Goal: Transaction & Acquisition: Subscribe to service/newsletter

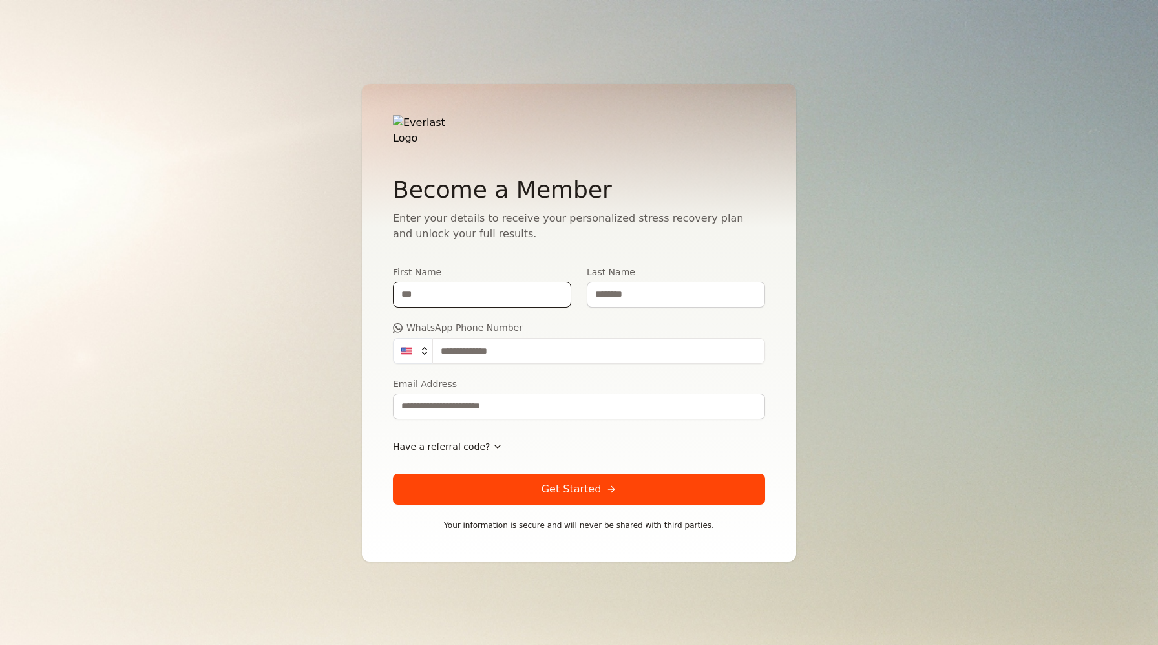
click at [460, 297] on input "First Name" at bounding box center [482, 295] width 178 height 26
type input "***"
click at [614, 283] on input "Last Name" at bounding box center [676, 295] width 178 height 26
type input "*****"
click at [538, 340] on input "WhatsApp Phone Number" at bounding box center [598, 351] width 333 height 26
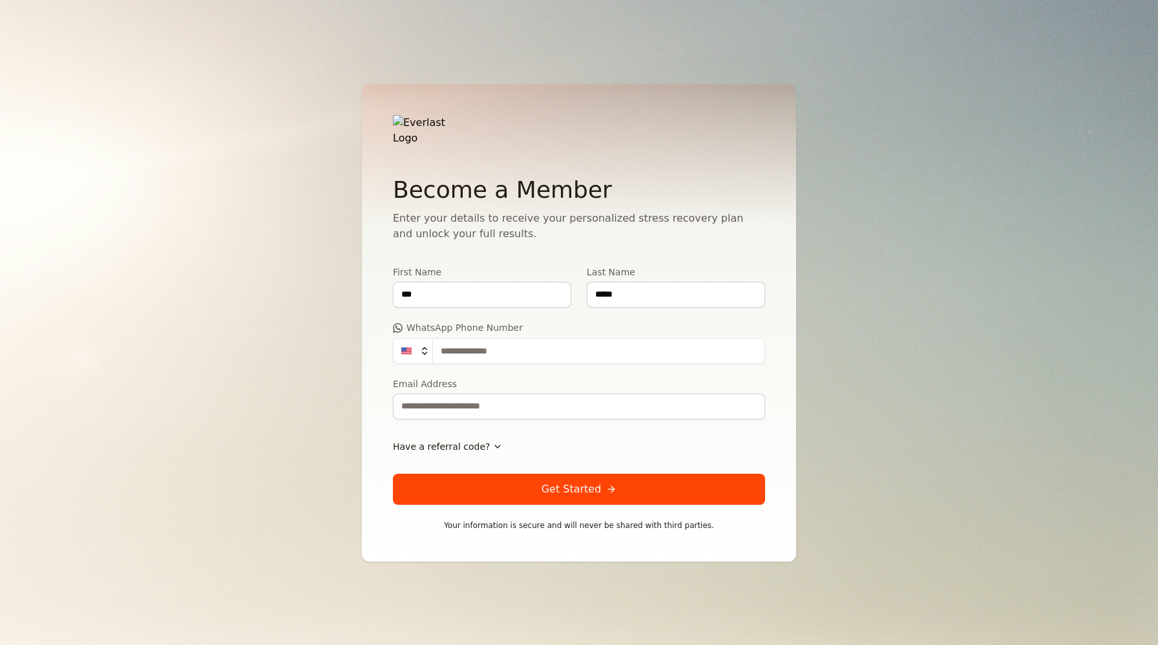
type input "**********"
click at [475, 404] on input "Email Address" at bounding box center [579, 406] width 372 height 26
click at [506, 401] on input "**********" at bounding box center [579, 406] width 372 height 26
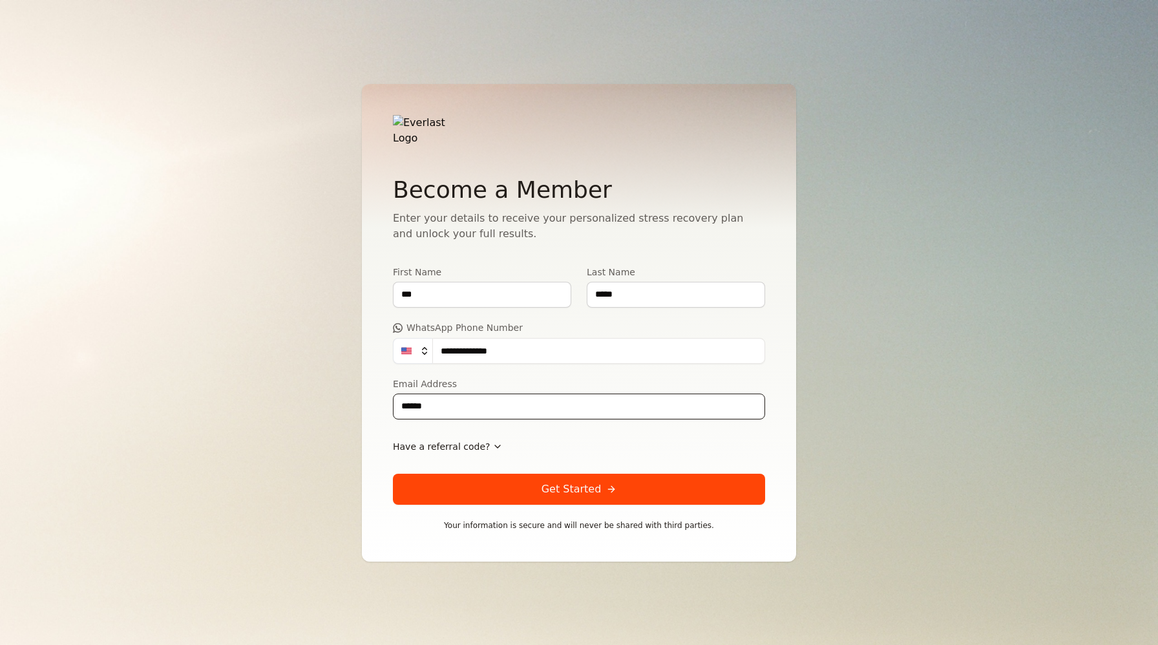
type input "**********"
click at [547, 435] on div "Have a referral code?" at bounding box center [579, 446] width 372 height 23
click at [458, 440] on span "Have a referral code?" at bounding box center [441, 446] width 97 height 13
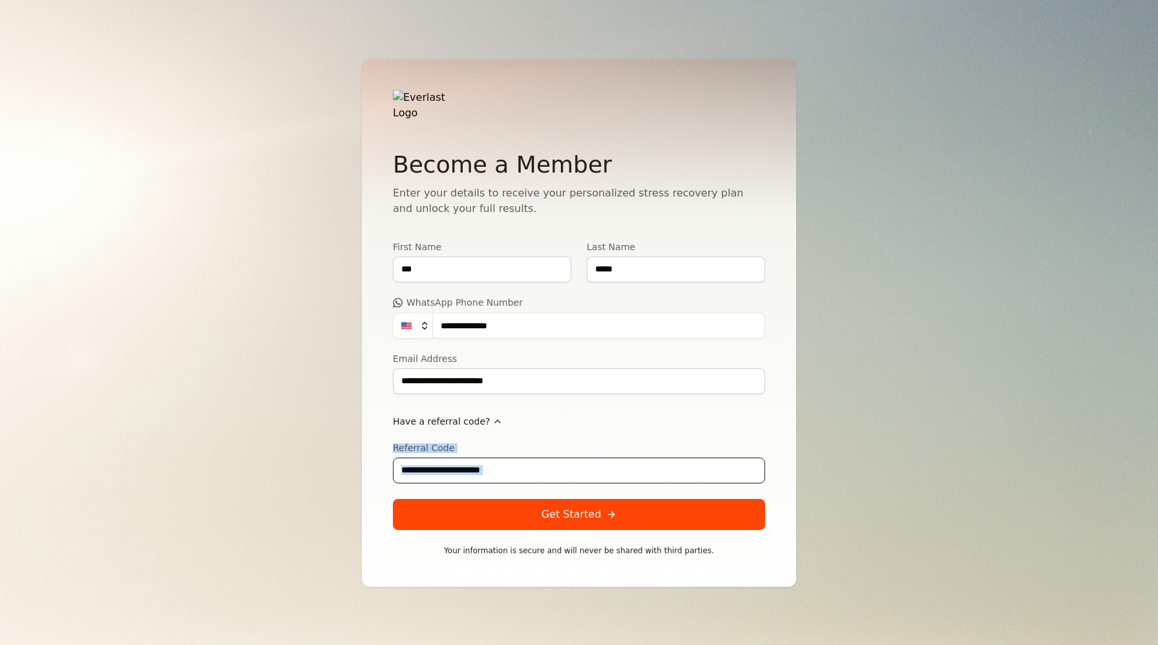
click at [459, 466] on input "Referral Code" at bounding box center [579, 470] width 372 height 26
type input "**********"
click at [502, 517] on button "Get Started" at bounding box center [579, 514] width 372 height 31
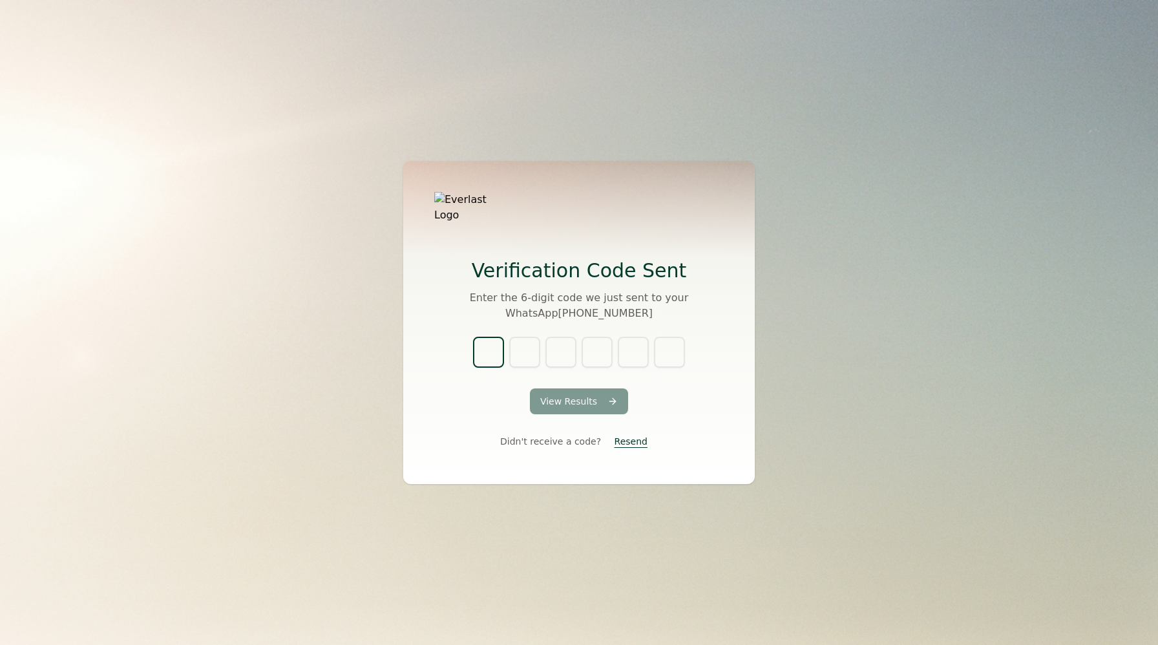
click at [492, 343] on input "text" at bounding box center [488, 352] width 31 height 31
type input "*"
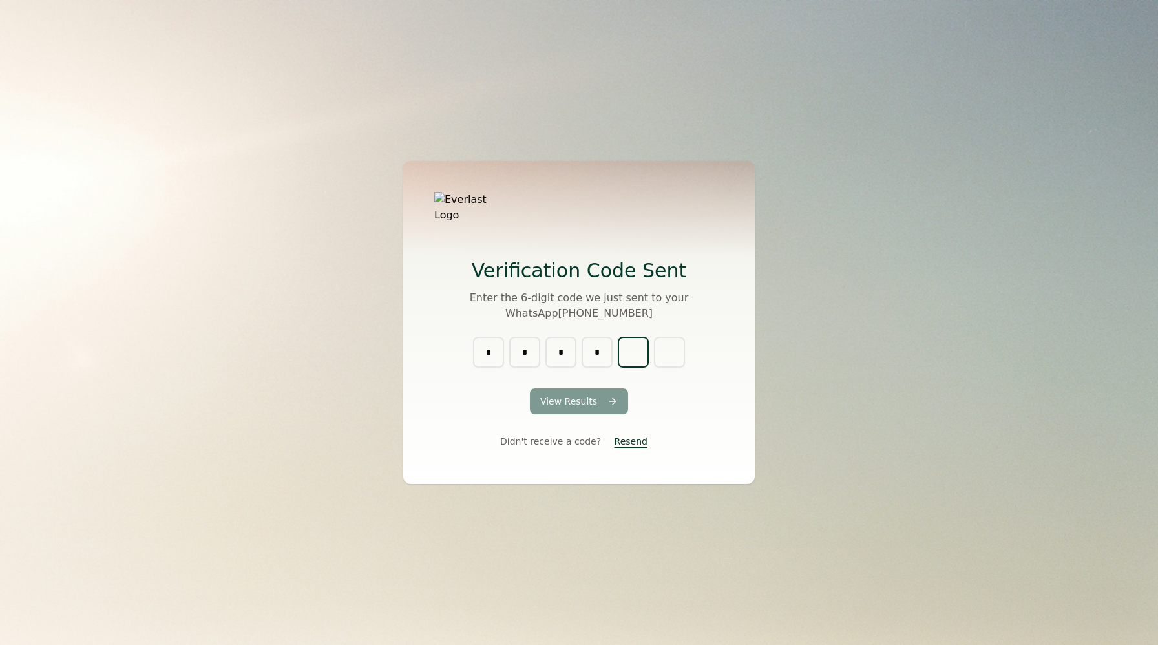
type input "*"
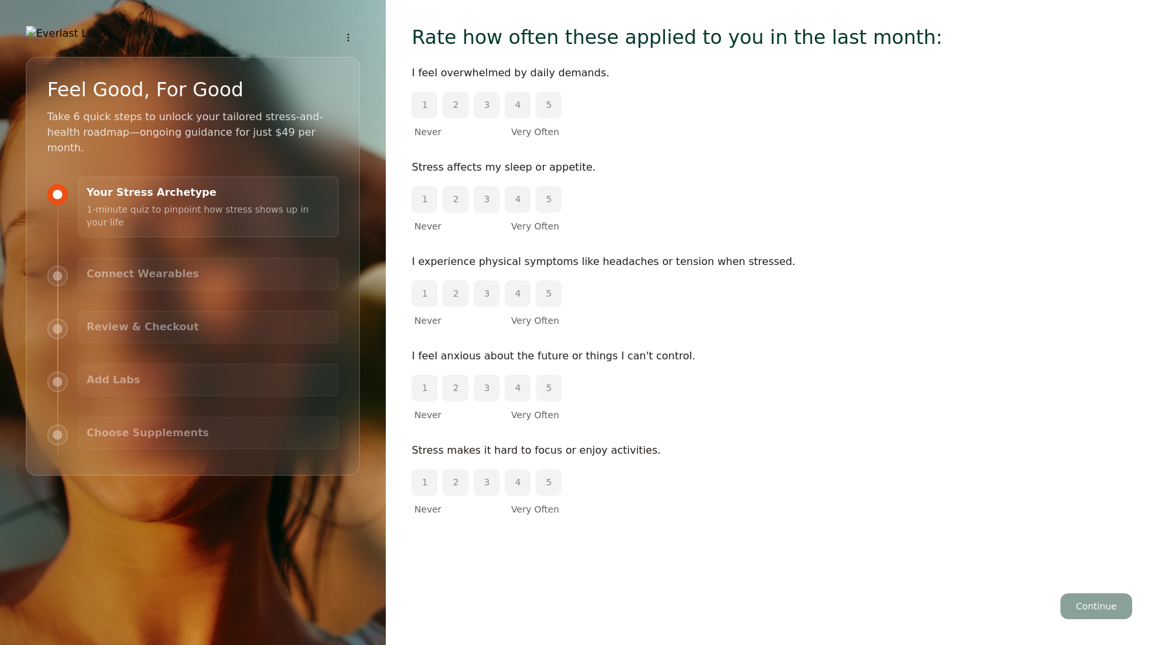
click at [549, 104] on button "5" at bounding box center [549, 105] width 26 height 26
click at [464, 198] on button "2" at bounding box center [455, 199] width 26 height 26
click at [550, 300] on button "5" at bounding box center [549, 293] width 26 height 26
click at [452, 388] on button "2" at bounding box center [455, 388] width 26 height 26
click at [436, 388] on button "1" at bounding box center [424, 388] width 26 height 26
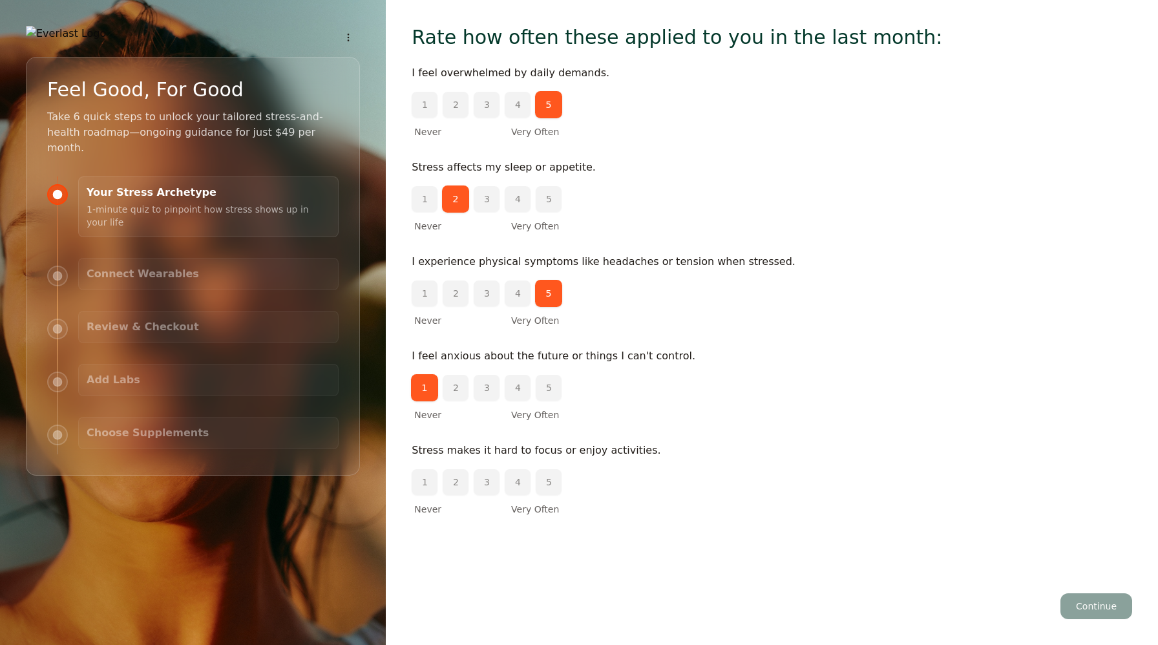
click at [510, 484] on button "4" at bounding box center [518, 482] width 26 height 26
click at [539, 481] on button "5" at bounding box center [549, 482] width 26 height 26
click at [1077, 601] on button "Continue" at bounding box center [1096, 606] width 72 height 26
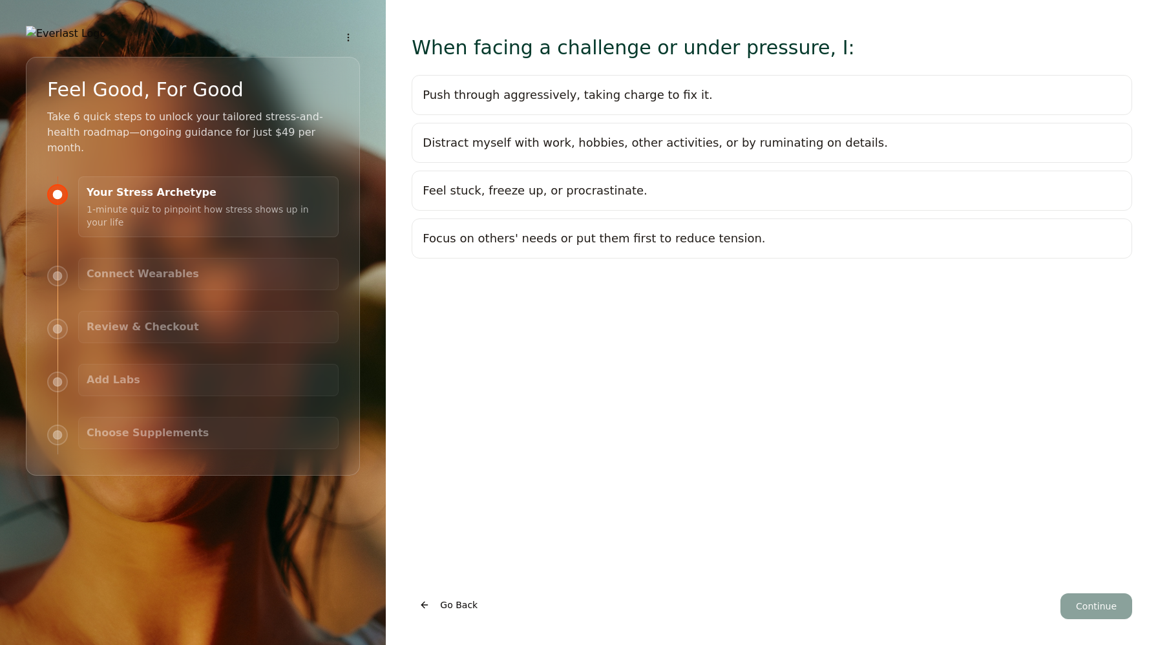
click at [612, 87] on div "Push through aggressively, taking charge to fix it." at bounding box center [566, 95] width 289 height 18
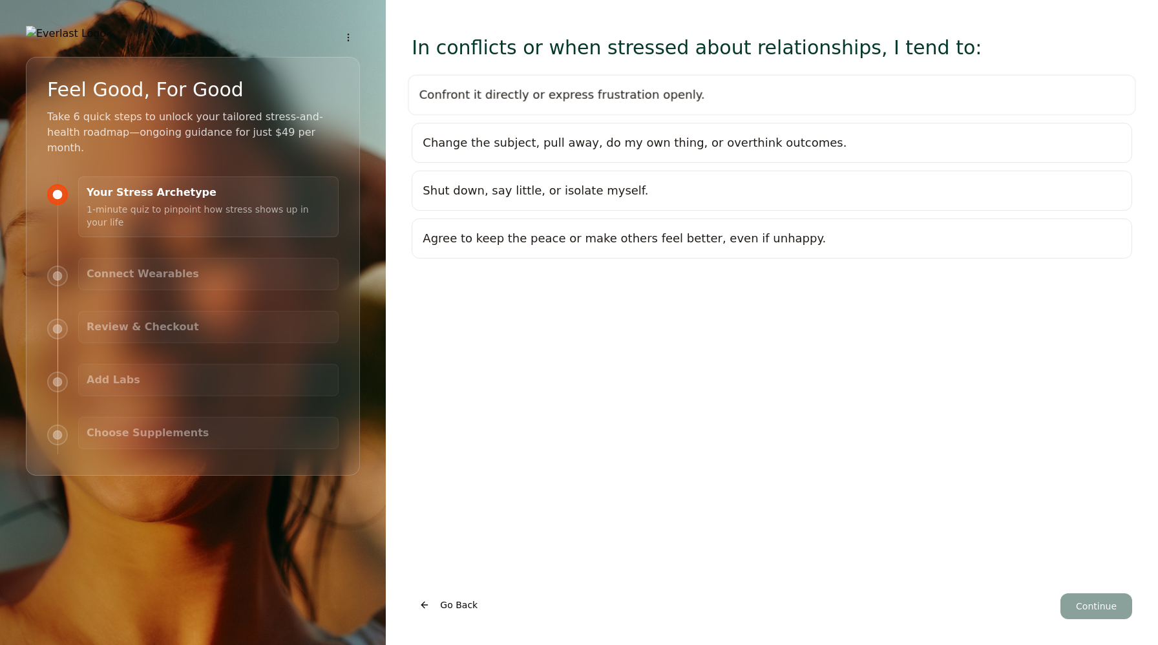
click at [681, 105] on button "Confront it directly or express frustration openly." at bounding box center [771, 95] width 727 height 41
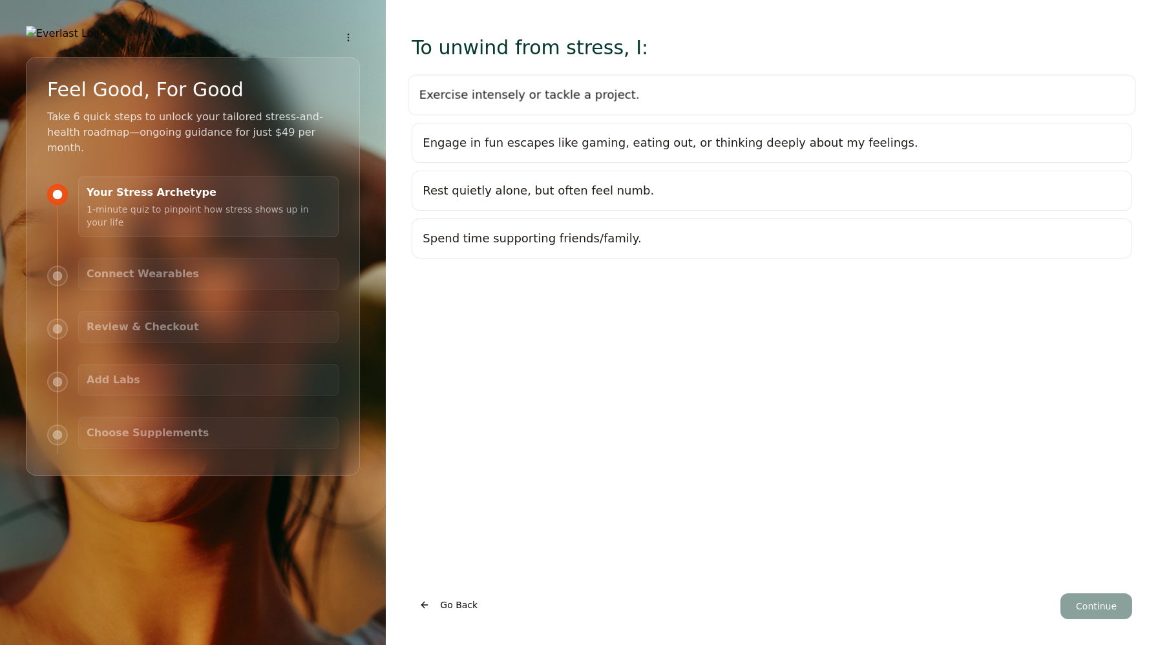
click at [681, 105] on button "Exercise intensely or tackle a project." at bounding box center [771, 95] width 727 height 41
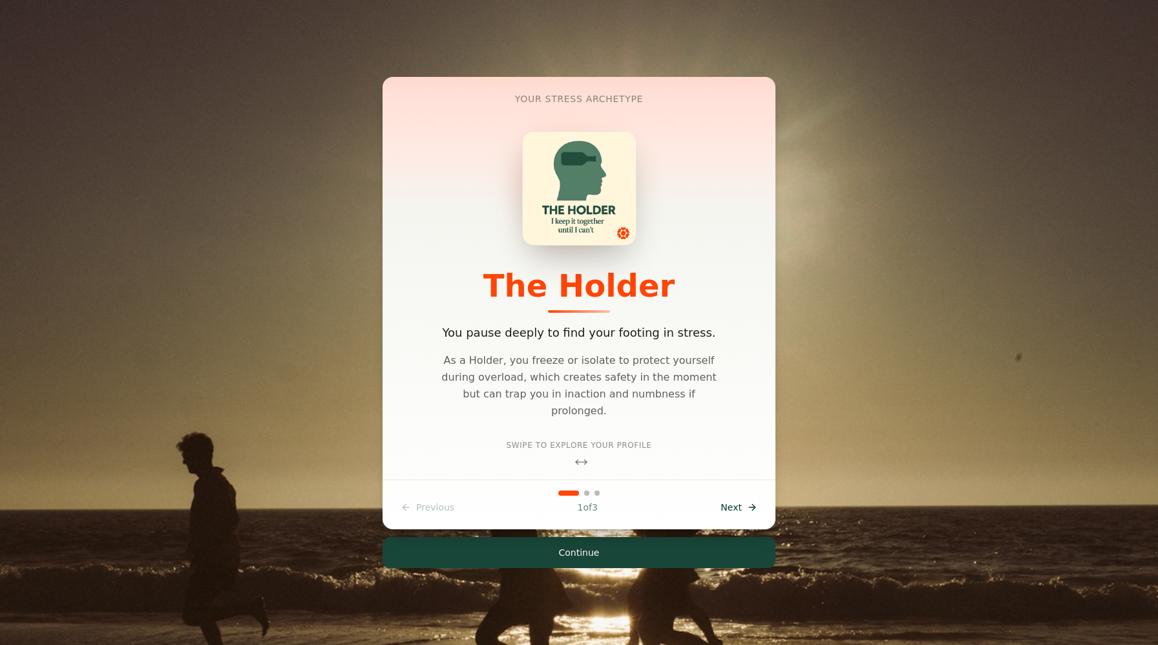
click at [729, 503] on span "Next" at bounding box center [730, 507] width 21 height 13
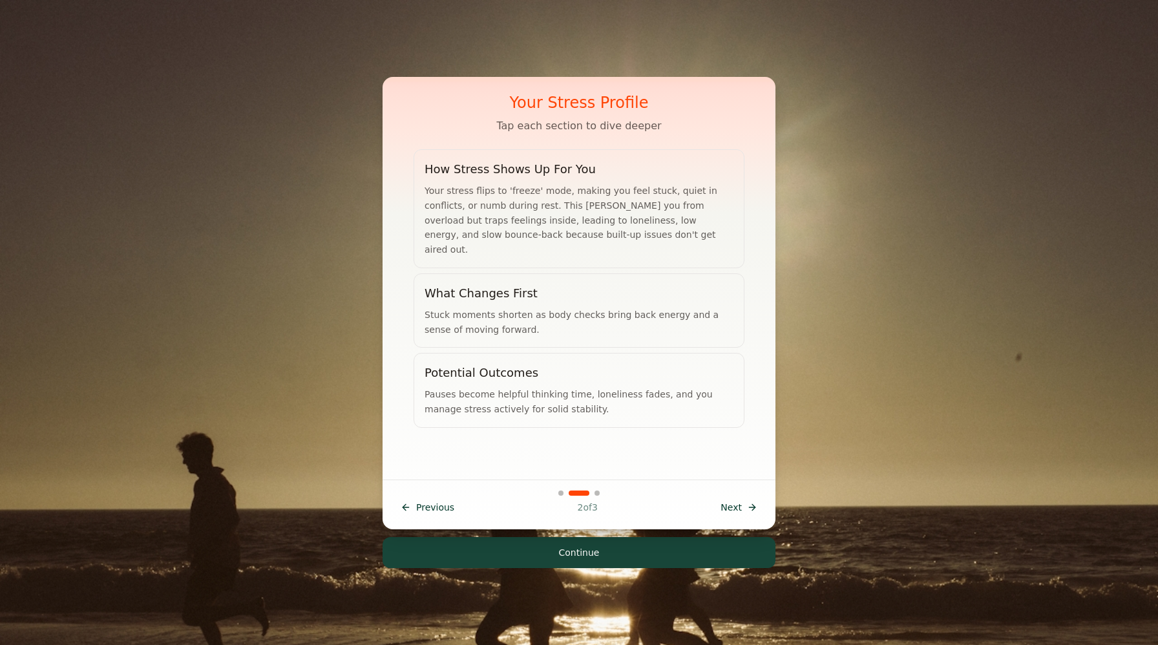
click at [421, 510] on span "Previous" at bounding box center [435, 507] width 38 height 13
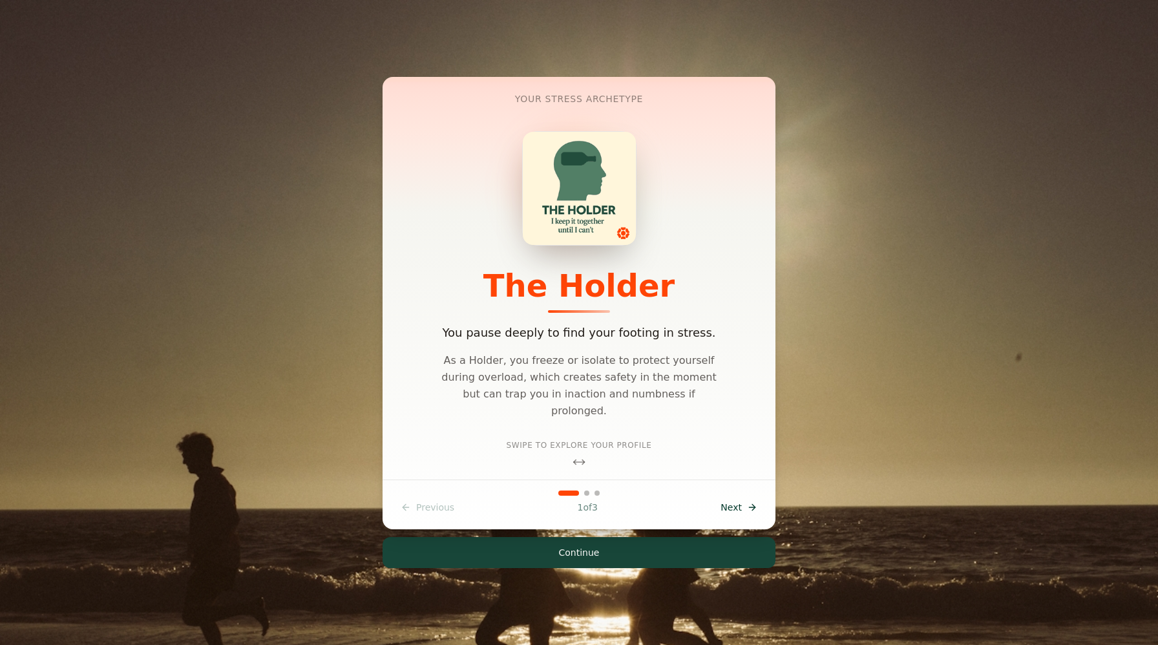
click at [740, 503] on span "Next" at bounding box center [730, 507] width 21 height 13
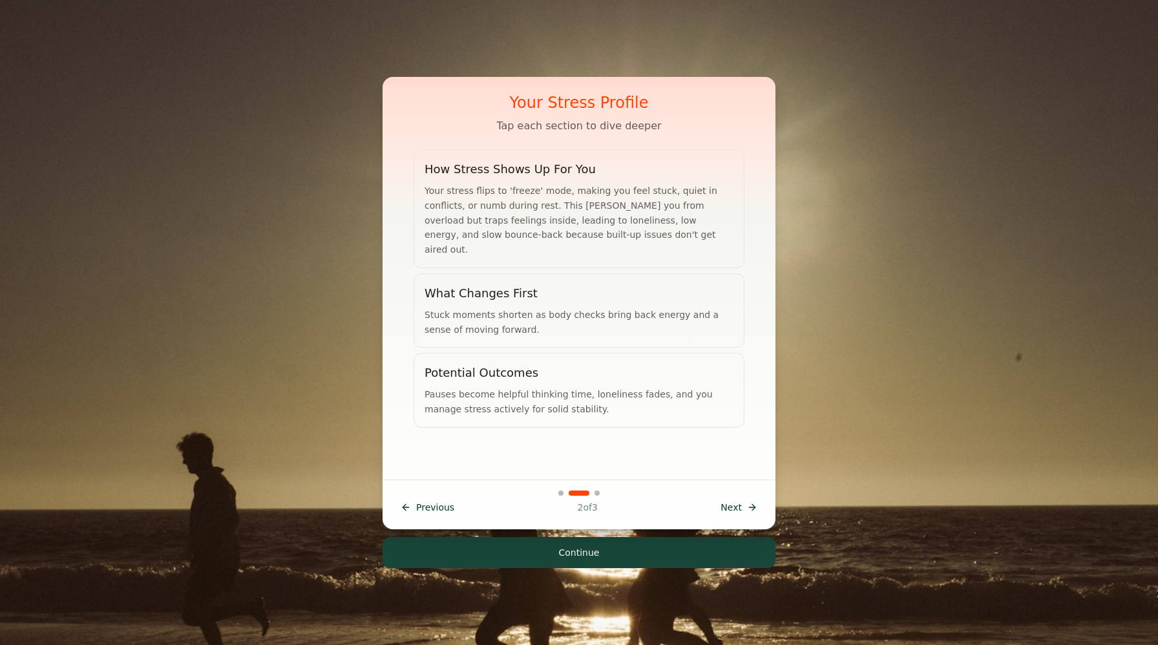
click at [740, 503] on span "Next" at bounding box center [730, 507] width 21 height 13
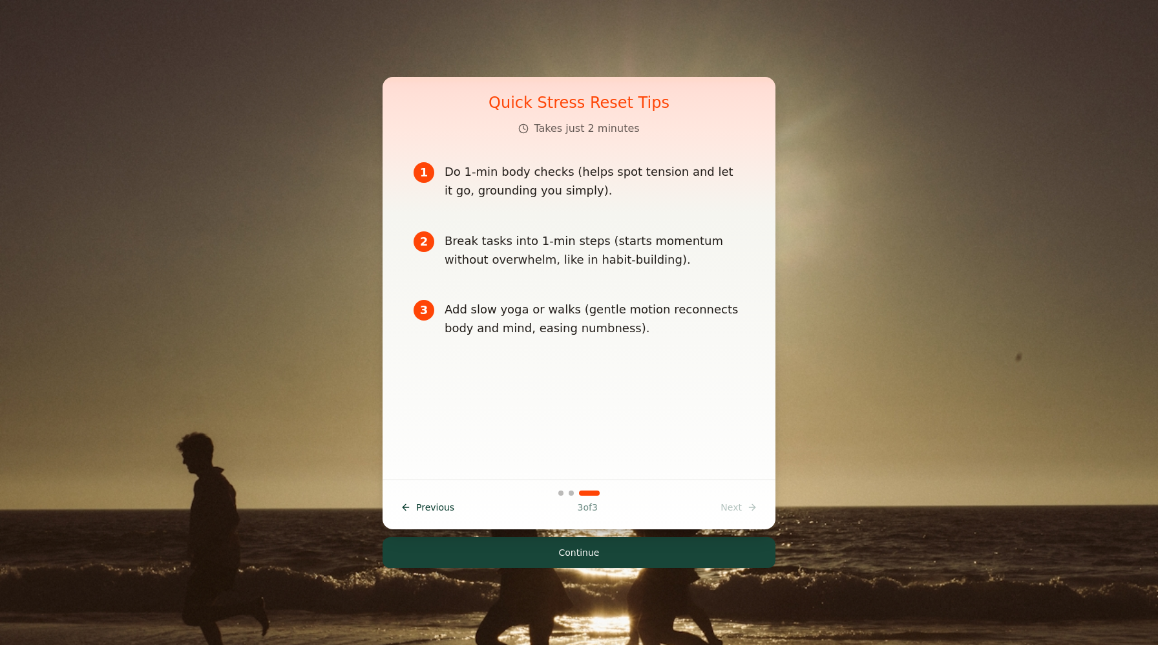
click at [424, 495] on div at bounding box center [579, 492] width 372 height 5
click at [422, 507] on span "Previous" at bounding box center [435, 507] width 38 height 13
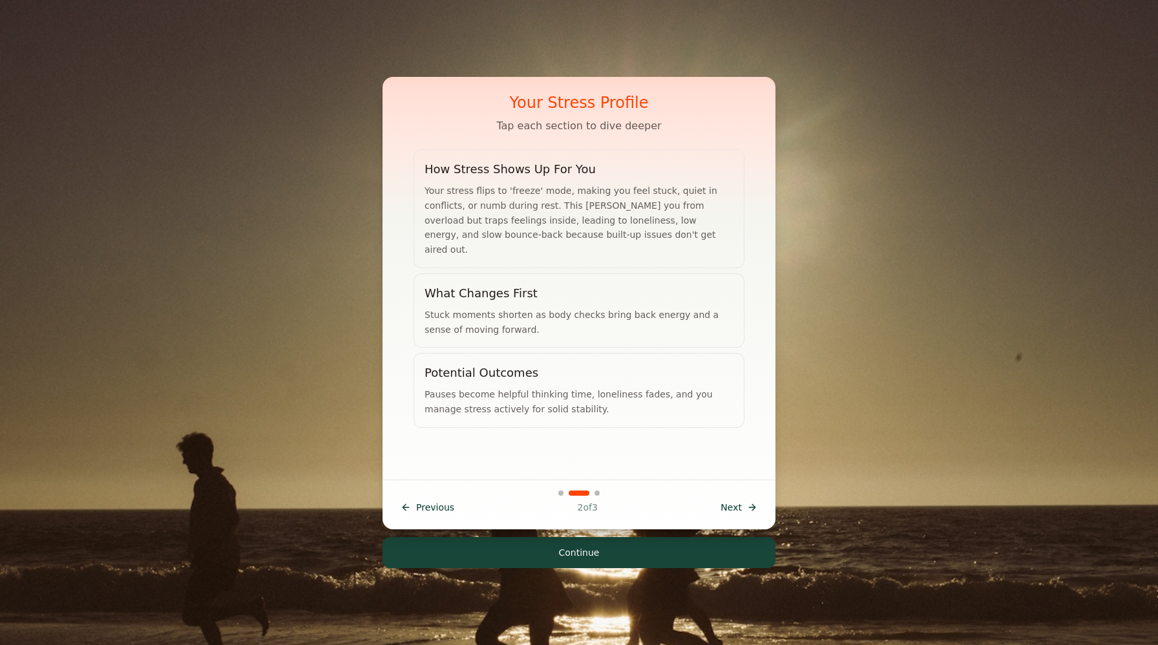
click at [499, 190] on div "Your stress flips to 'freeze' mode, making you feel stuck, quiet in conflicts, …" at bounding box center [578, 220] width 309 height 74
click at [508, 315] on div "Stuck moments shorten as body checks bring back energy and a sense of moving fo…" at bounding box center [578, 322] width 309 height 30
click at [508, 313] on div "Stuck moments shorten as body checks bring back energy and a sense of moving fo…" at bounding box center [578, 322] width 309 height 30
click at [512, 387] on div "Pauses become helpful thinking time, loneliness fades, and you manage stress ac…" at bounding box center [578, 402] width 309 height 30
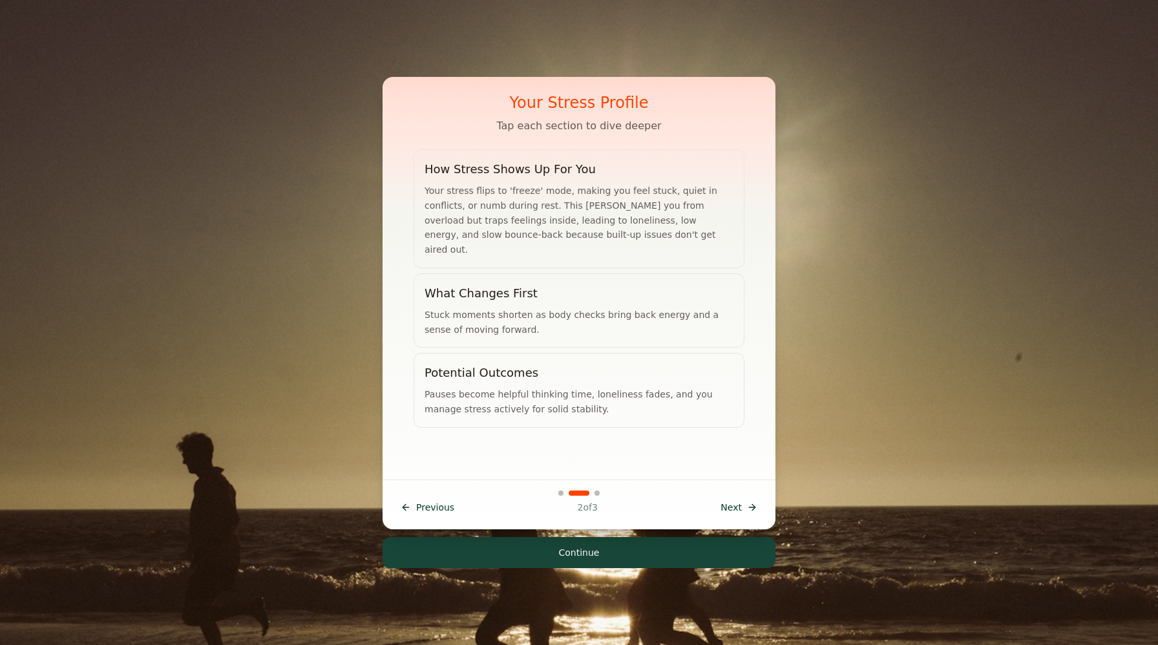
click at [512, 387] on div "Pauses become helpful thinking time, loneliness fades, and you manage stress ac…" at bounding box center [578, 402] width 309 height 30
drag, startPoint x: 629, startPoint y: 468, endPoint x: 706, endPoint y: 488, distance: 80.2
click at [629, 468] on div "Your Stress Profile Tap each section to dive deeper How Stress Shows Up For You…" at bounding box center [579, 278] width 362 height 402
click at [730, 510] on span "Next" at bounding box center [730, 507] width 21 height 13
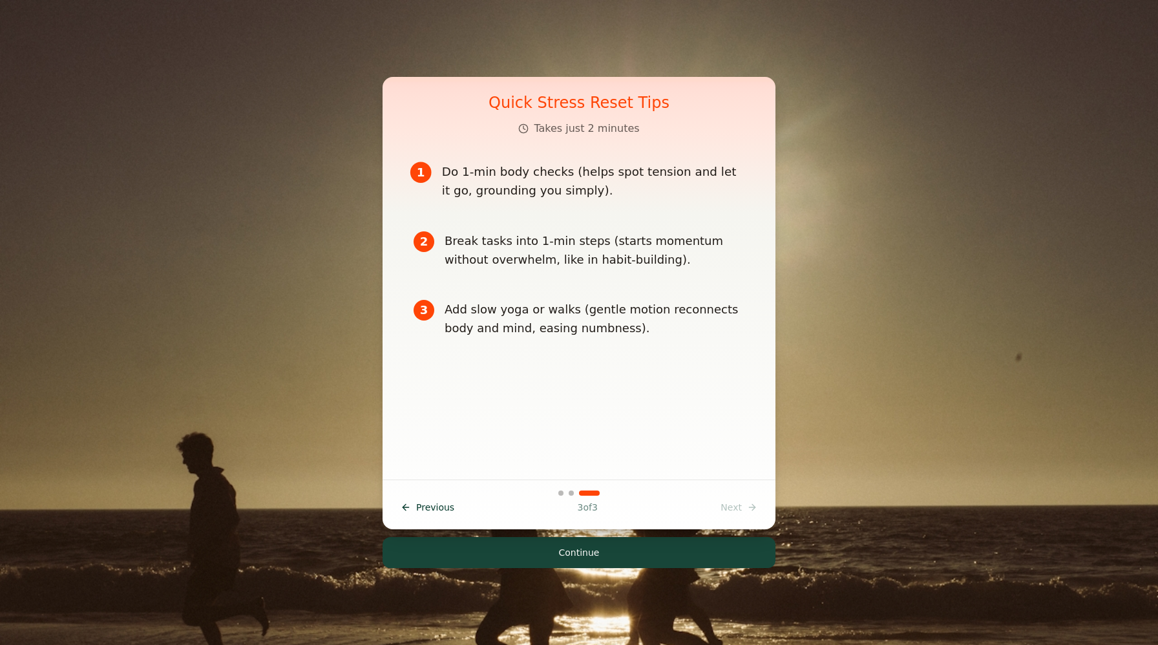
click at [535, 176] on div "Do 1-min body checks (helps spot tension and let it go, grounding you simply)." at bounding box center [595, 180] width 306 height 39
click at [534, 250] on div "Break tasks into 1-min steps (starts momentum without overwhelm, like in habit-…" at bounding box center [595, 250] width 306 height 39
click at [733, 508] on div "Previous Prev 3 of 3 Next Next" at bounding box center [579, 506] width 372 height 23
click at [618, 543] on button "Continue" at bounding box center [578, 552] width 393 height 31
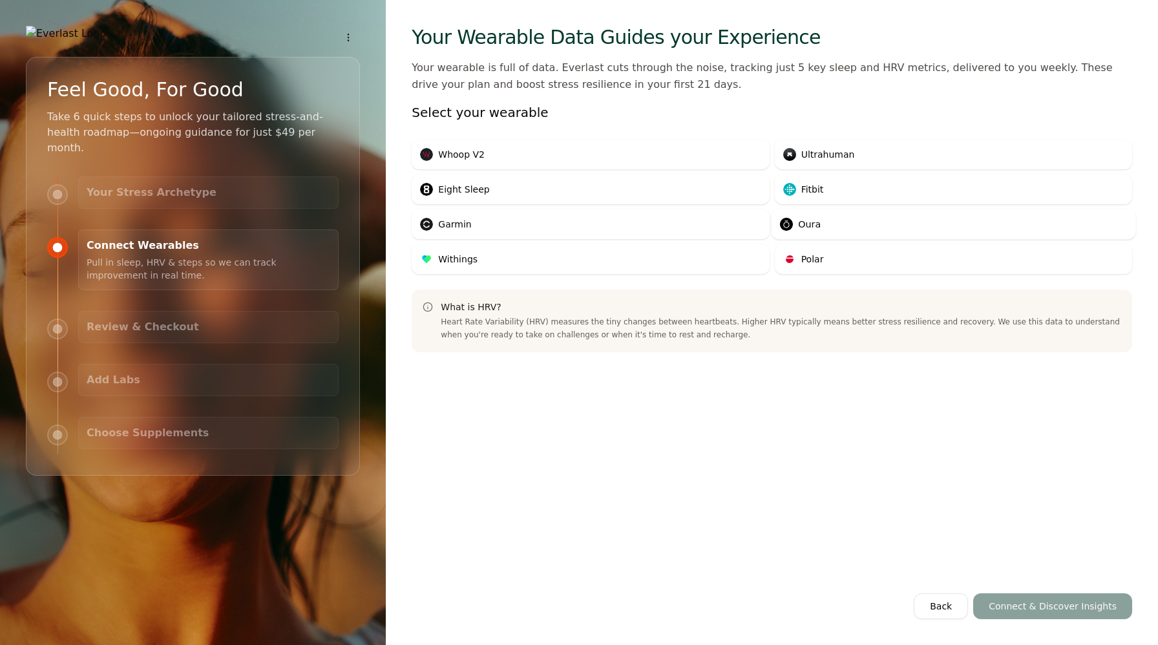
click at [796, 224] on div "Oura" at bounding box center [799, 224] width 41 height 13
click at [1003, 606] on button "Connect & Discover Insights" at bounding box center [1052, 606] width 159 height 26
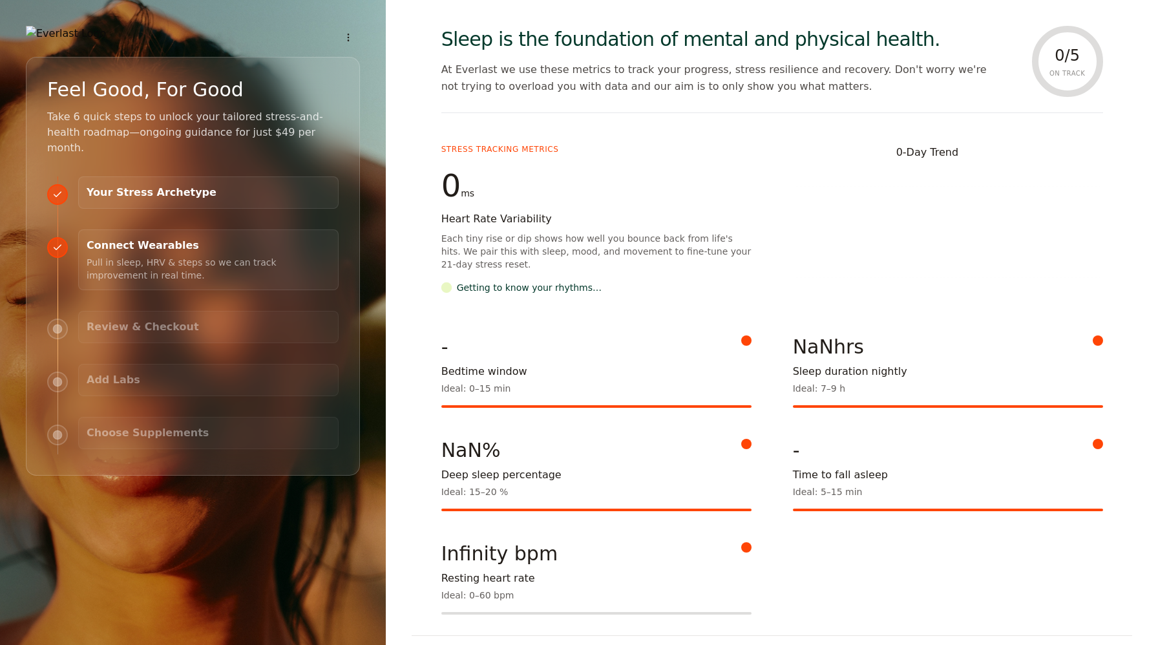
click at [935, 160] on div "0 -Day Trend" at bounding box center [927, 153] width 62 height 16
click at [1083, 71] on div "ON TRACK" at bounding box center [1067, 73] width 36 height 10
click at [598, 247] on div "Each tiny rise or dip shows how well you bounce back from life's hits. We pair …" at bounding box center [596, 251] width 310 height 39
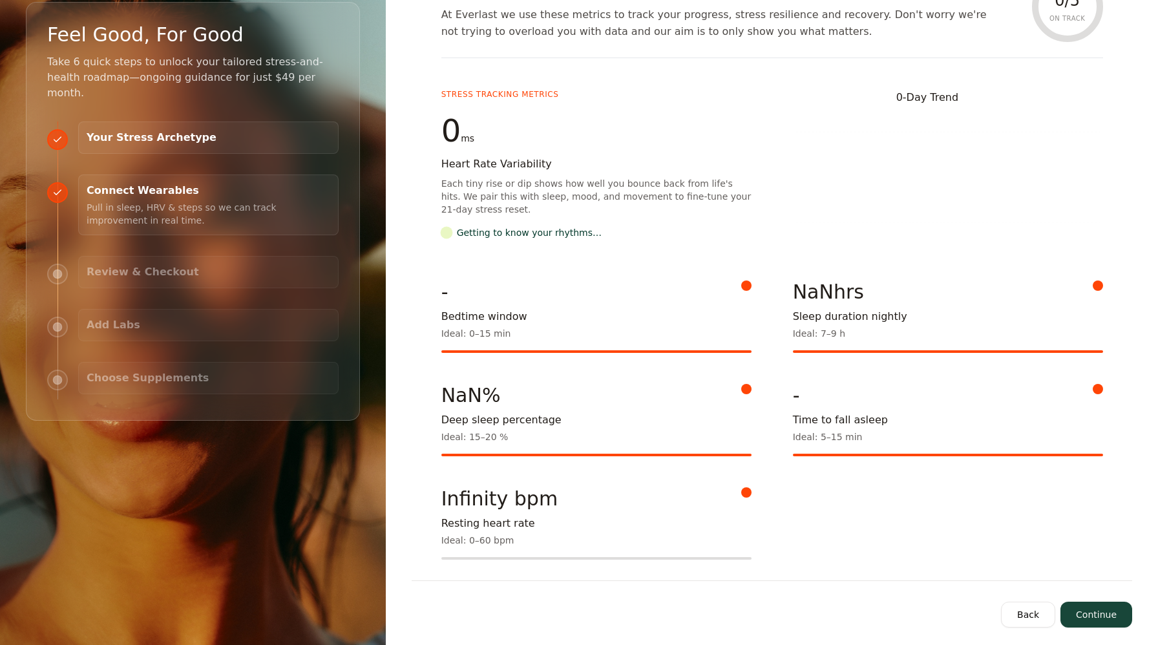
scroll to position [63, 0]
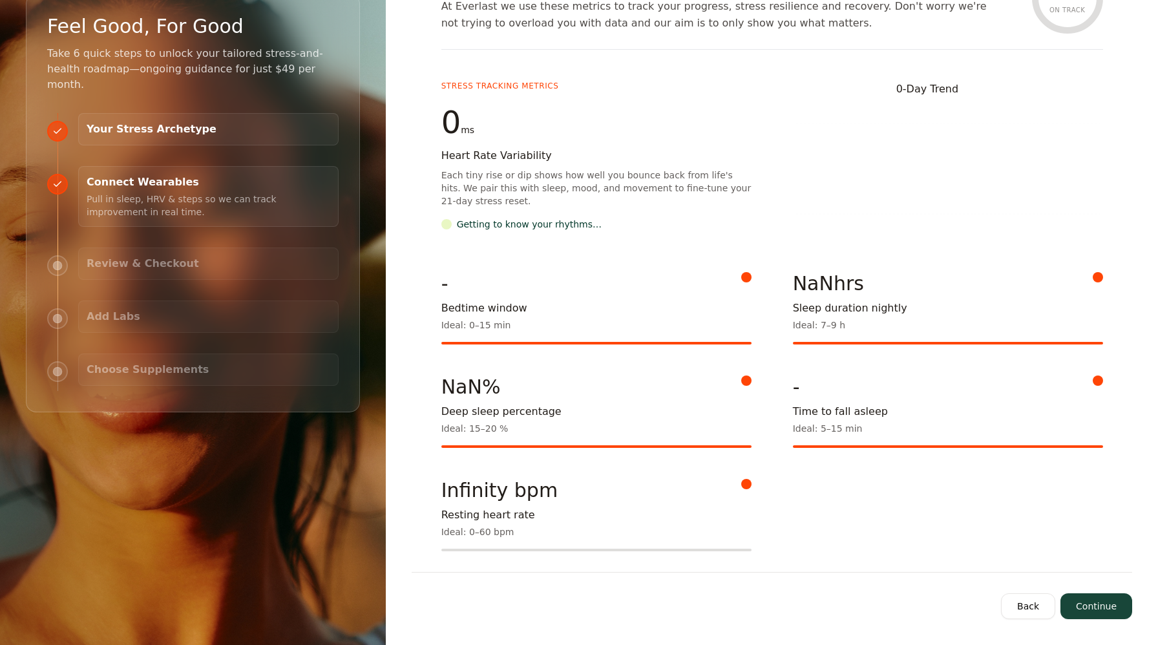
click at [1024, 604] on button "Back" at bounding box center [1028, 606] width 54 height 26
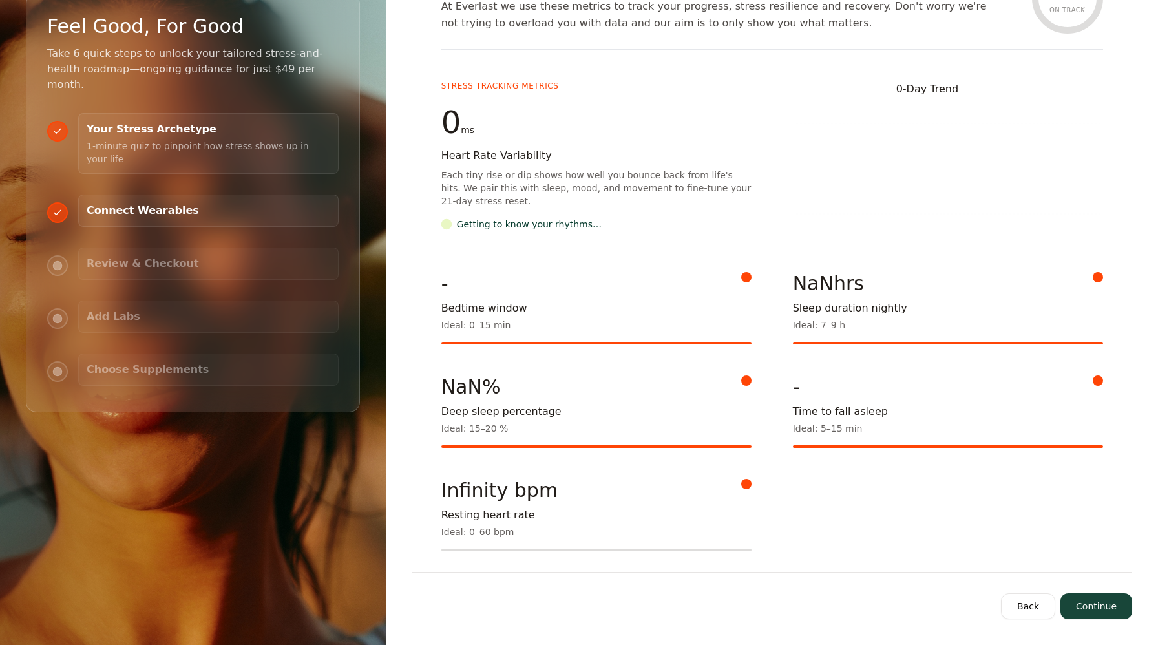
scroll to position [0, 0]
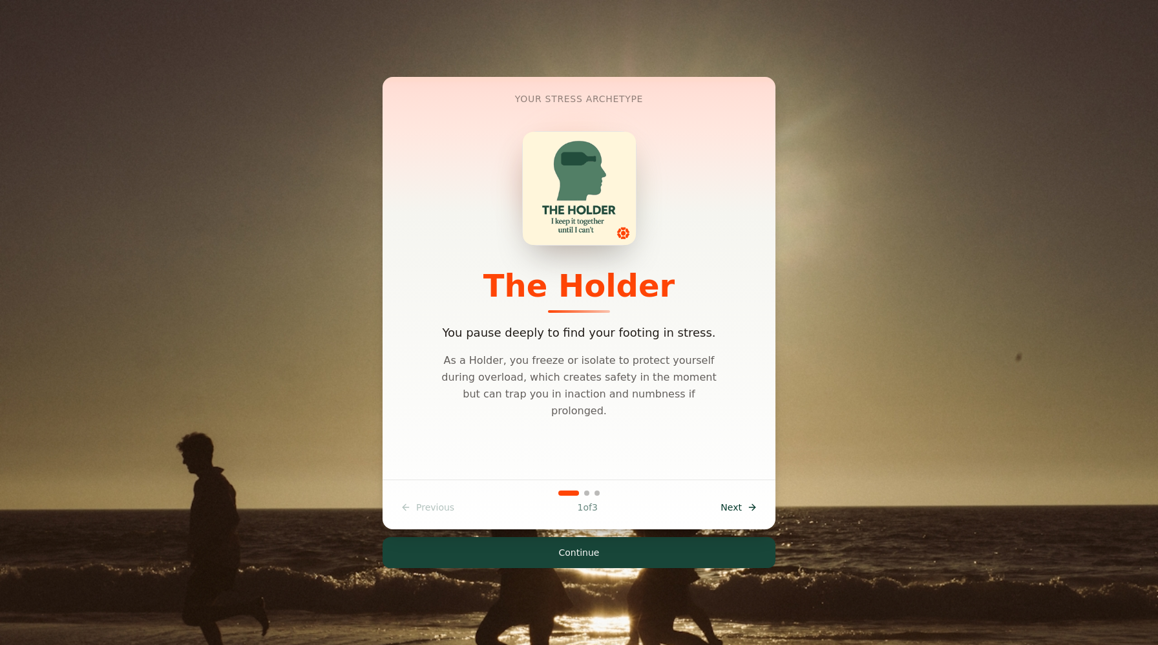
click at [596, 556] on button "Continue" at bounding box center [578, 552] width 393 height 31
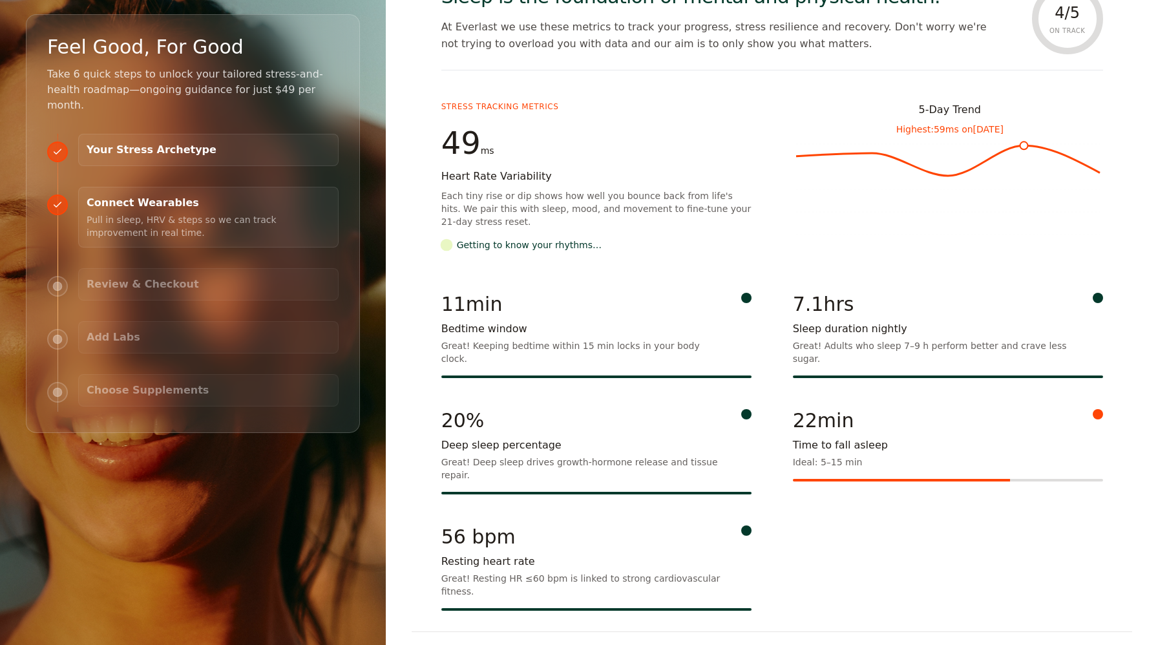
scroll to position [63, 0]
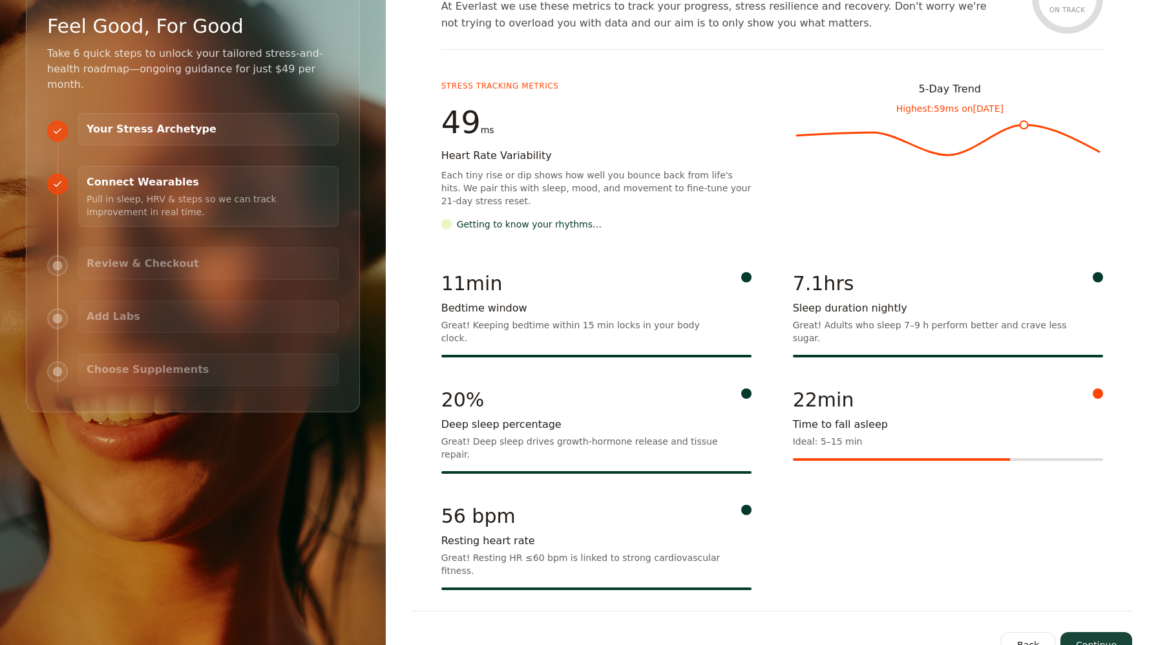
click at [1088, 632] on button "Continue" at bounding box center [1096, 645] width 72 height 26
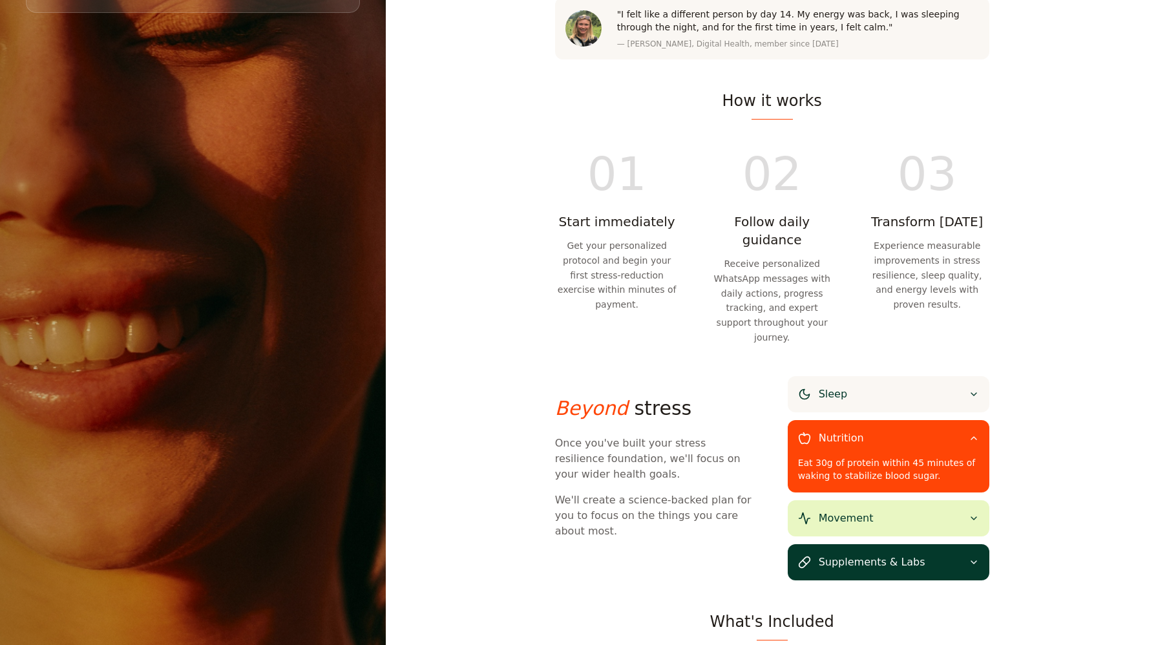
scroll to position [508, 0]
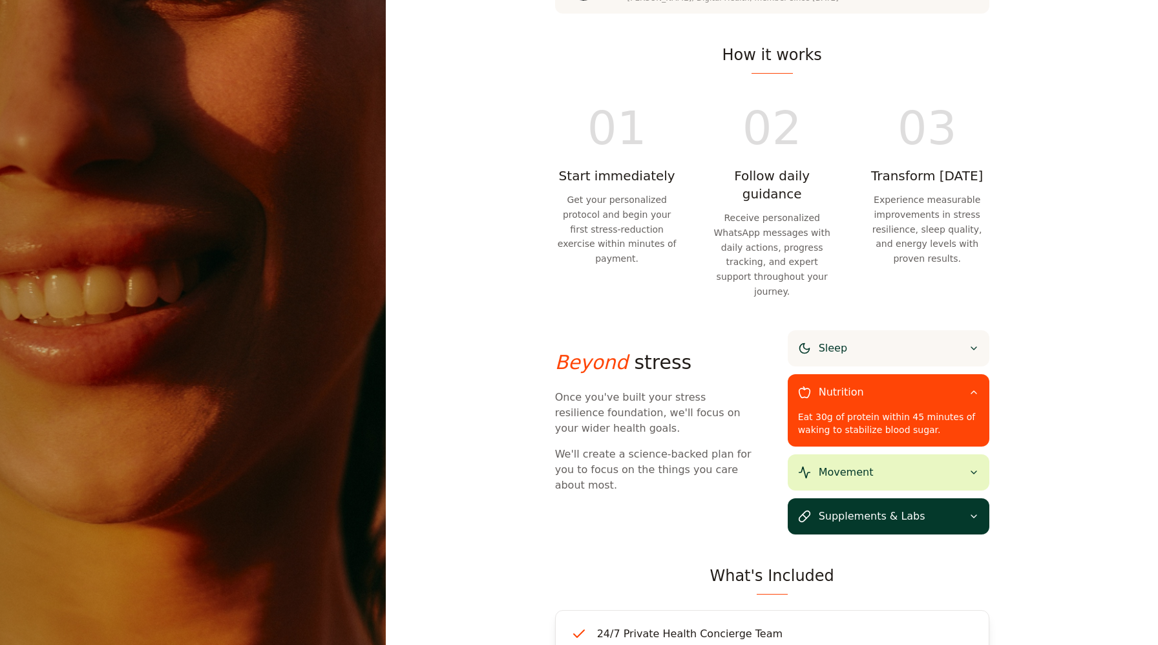
click at [900, 330] on div "Sleep" at bounding box center [888, 348] width 202 height 36
click at [895, 330] on div "Sleep" at bounding box center [888, 348] width 202 height 36
click at [984, 330] on div "Sleep" at bounding box center [888, 348] width 202 height 36
click at [973, 343] on icon at bounding box center [973, 348] width 10 height 10
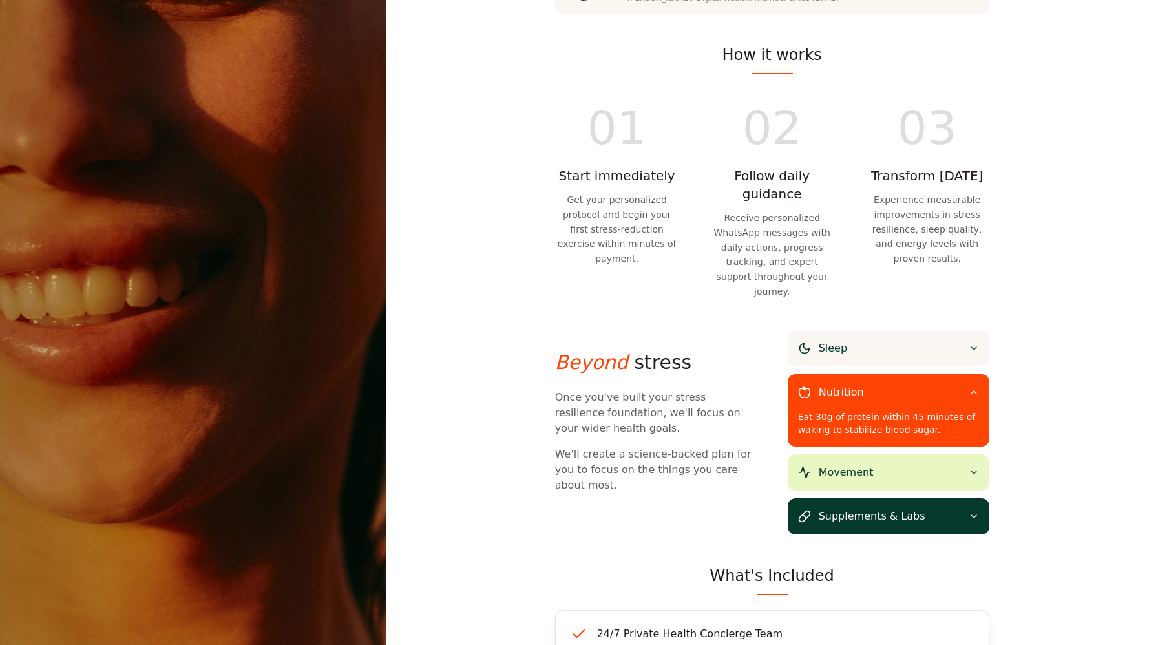
click at [979, 374] on div "Nutrition" at bounding box center [888, 392] width 202 height 36
click at [973, 410] on div "Eat 30g of protein within 45 minutes of waking to stabilize blood sugar." at bounding box center [888, 423] width 181 height 26
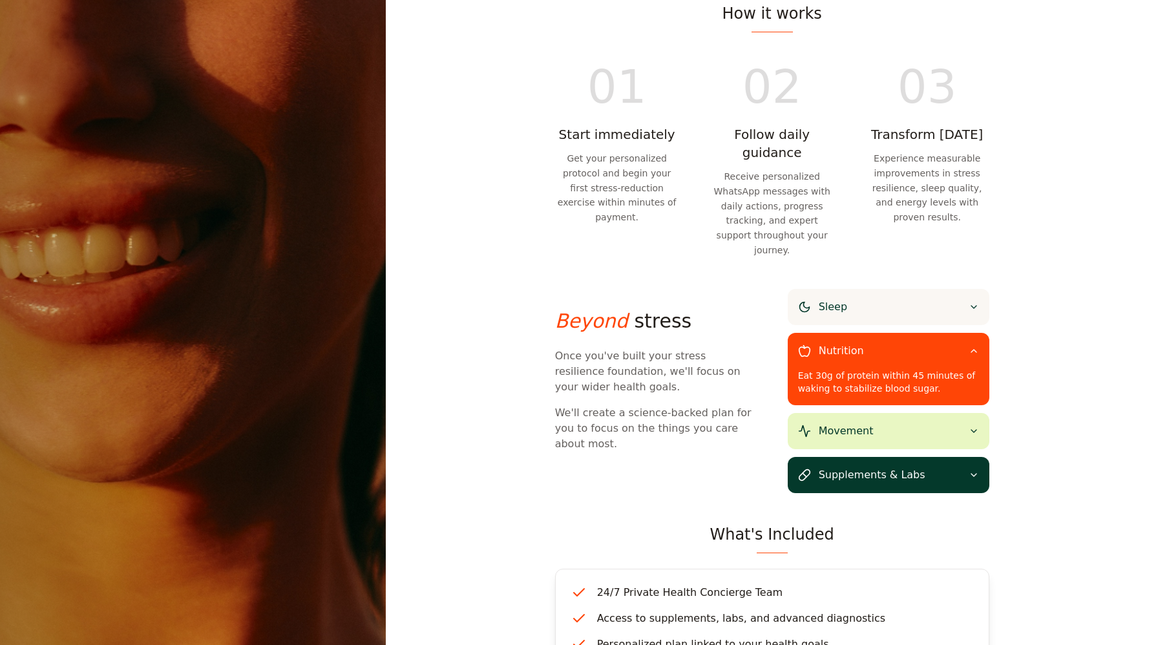
scroll to position [572, 0]
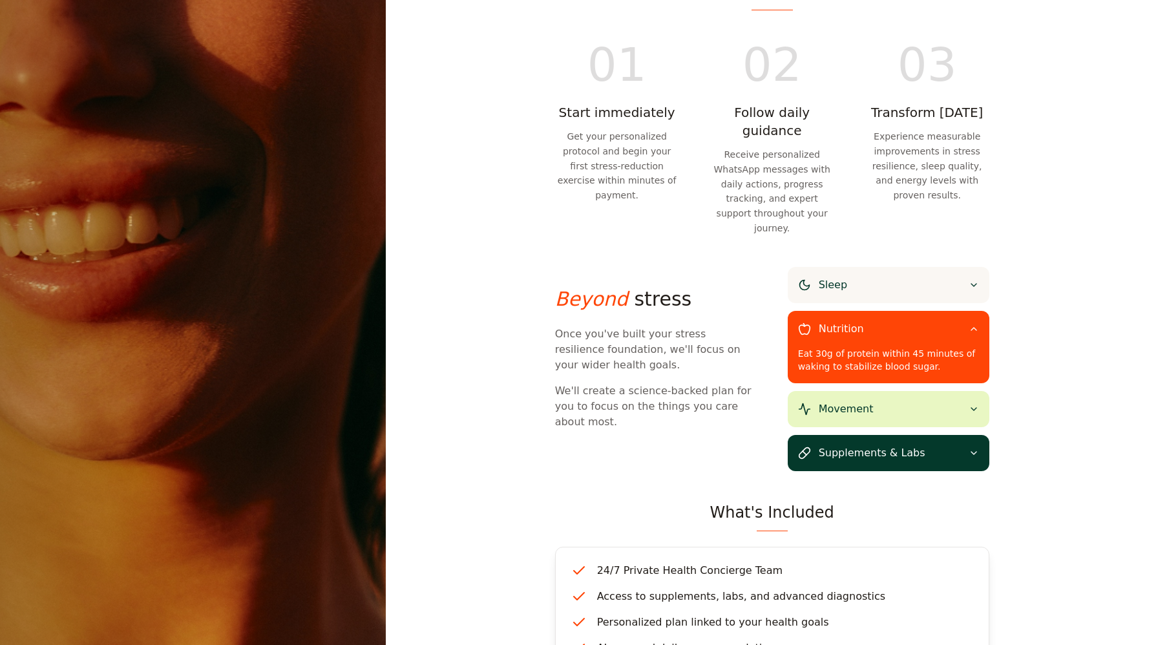
click at [910, 391] on div "Movement" at bounding box center [888, 409] width 202 height 36
click at [912, 445] on span "Supplements & Labs" at bounding box center [871, 453] width 107 height 16
click at [895, 445] on span "Supplements & Labs" at bounding box center [871, 453] width 107 height 16
click at [615, 267] on div "Beyond stress Once you've built your stress resilience foundation, we'll focus …" at bounding box center [772, 369] width 434 height 204
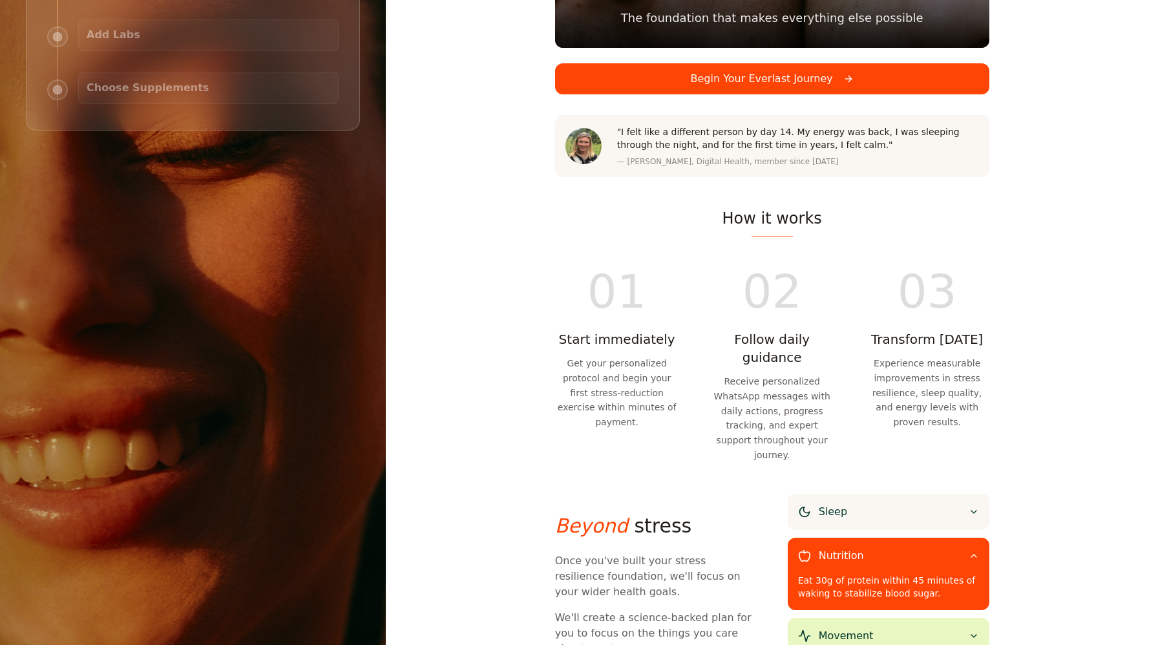
scroll to position [0, 0]
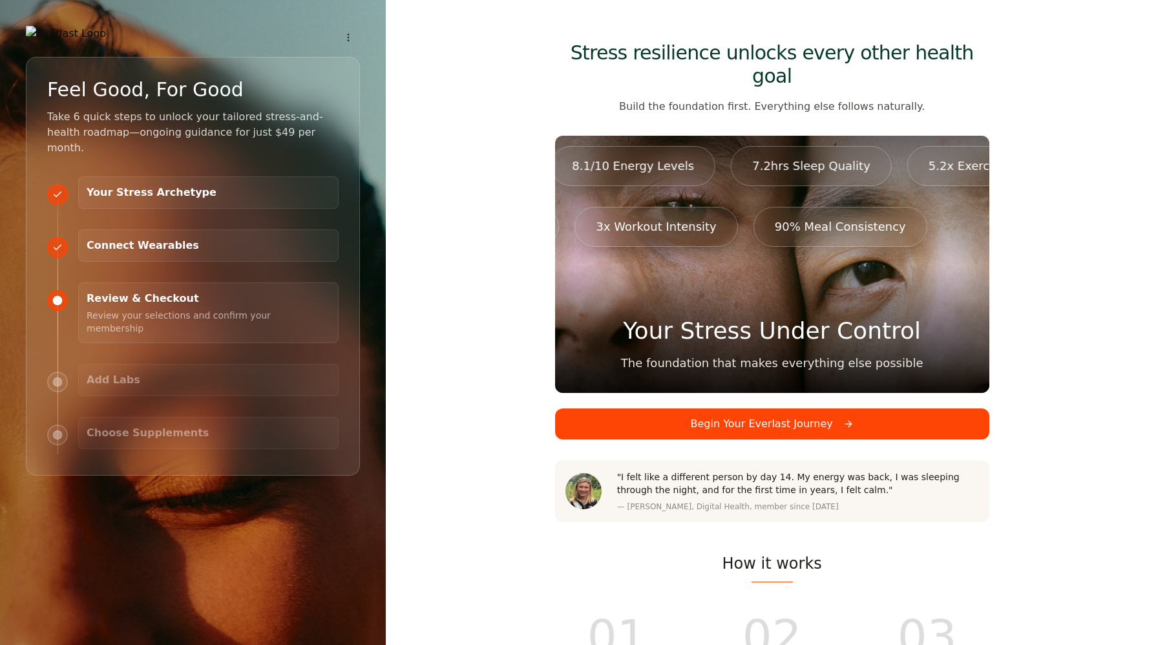
click at [793, 411] on button "Begin Your Everlast Journey" at bounding box center [772, 423] width 434 height 31
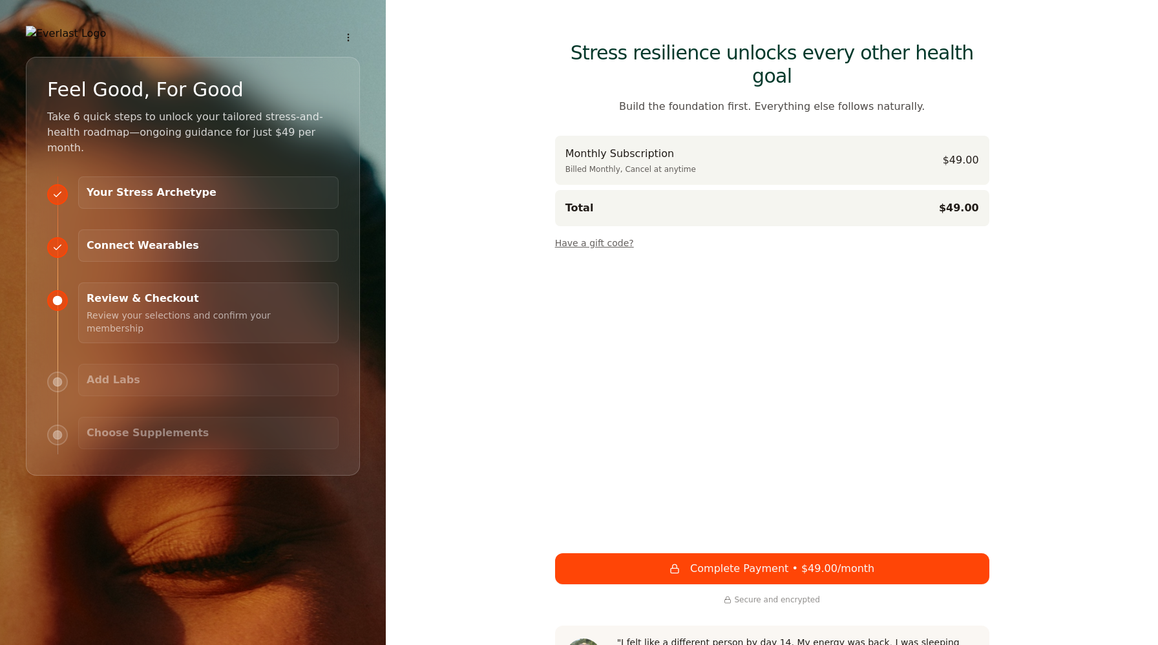
click at [716, 190] on div "Total $49.00" at bounding box center [772, 208] width 434 height 36
click at [595, 231] on button "Have a gift code?" at bounding box center [594, 240] width 79 height 18
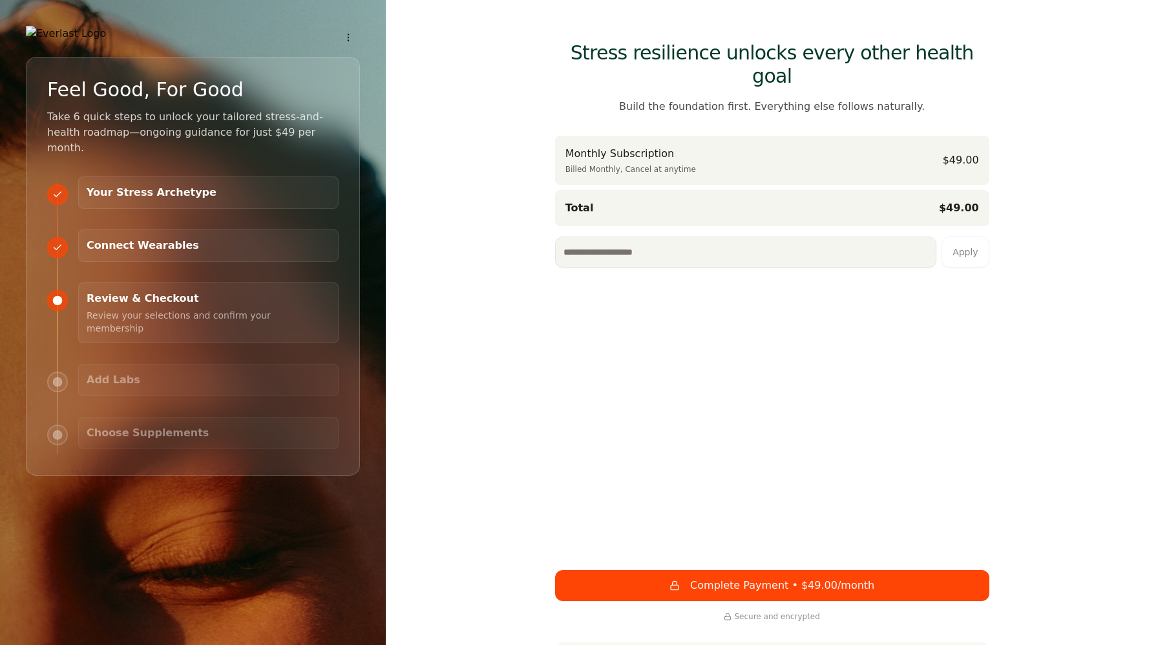
click at [613, 236] on input at bounding box center [745, 251] width 381 height 31
paste input "**********"
type input "**********"
click at [977, 236] on button "Apply" at bounding box center [965, 251] width 48 height 31
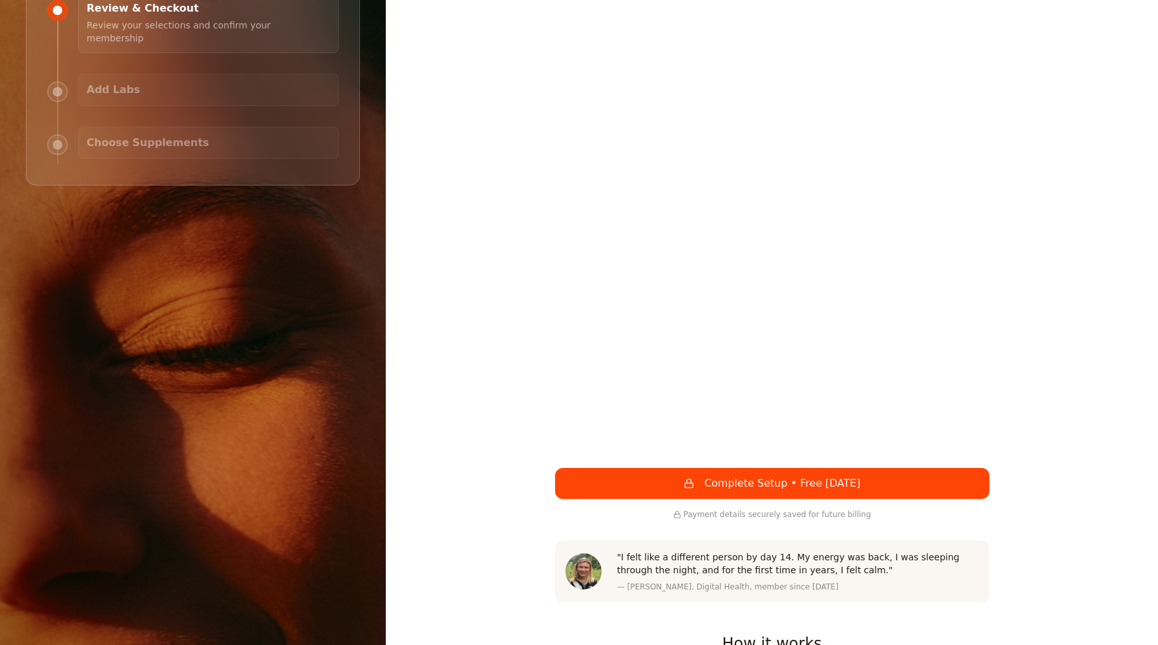
scroll to position [328, 0]
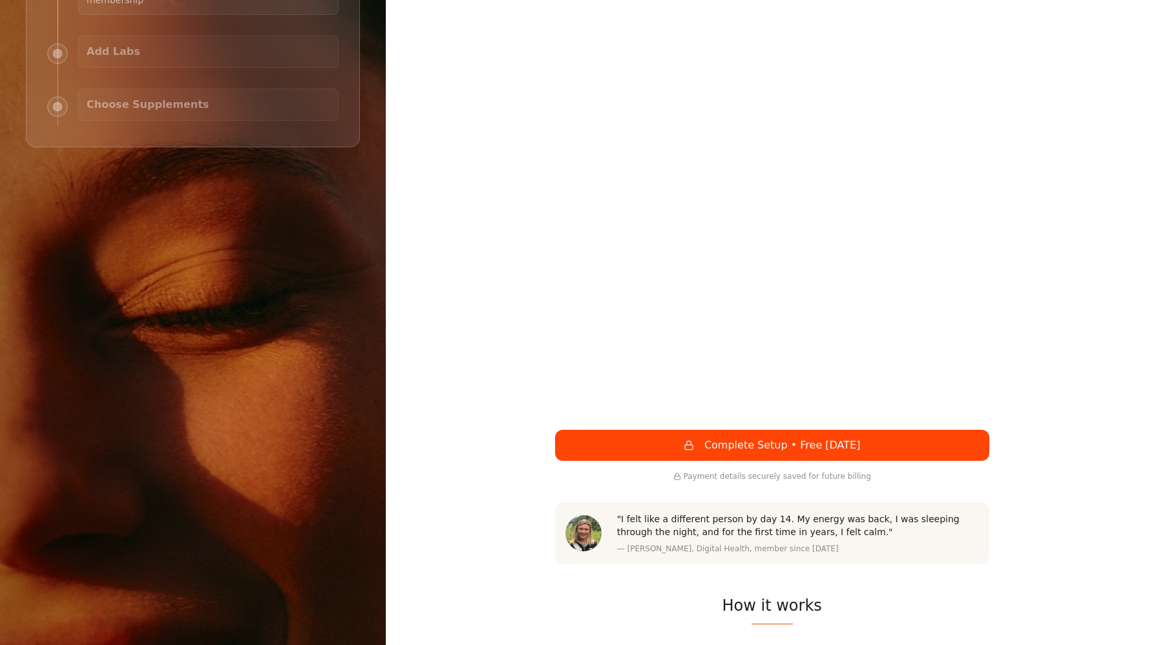
click at [707, 430] on button "Complete Setup • Free Today" at bounding box center [772, 445] width 434 height 31
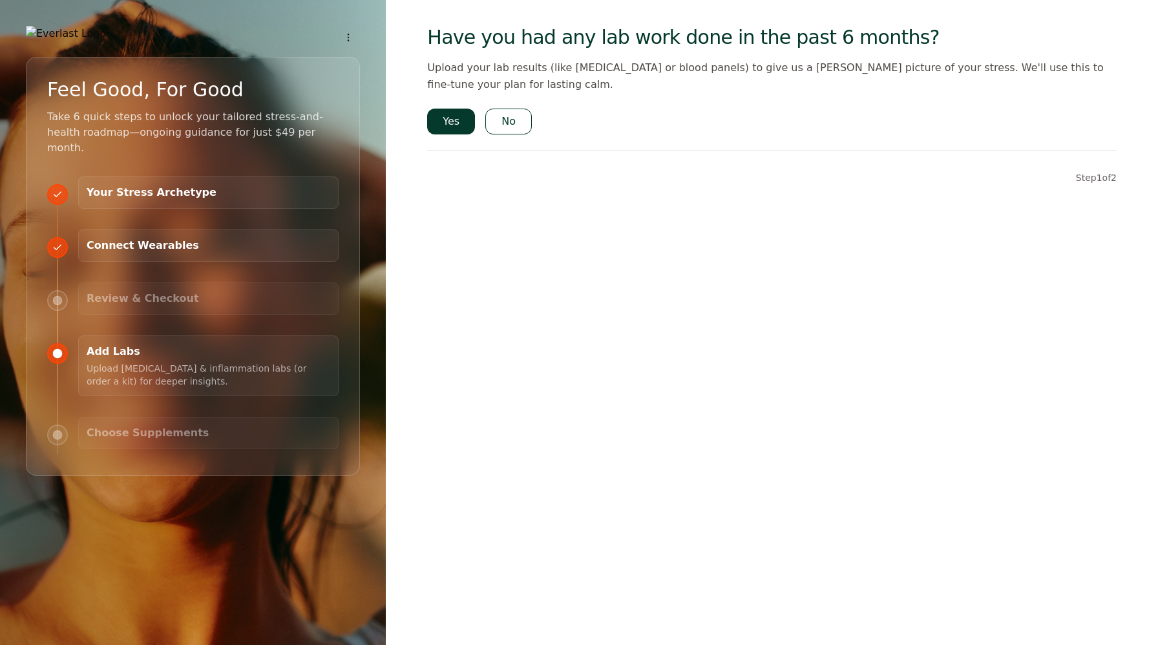
click at [459, 110] on button "Yes" at bounding box center [451, 122] width 48 height 26
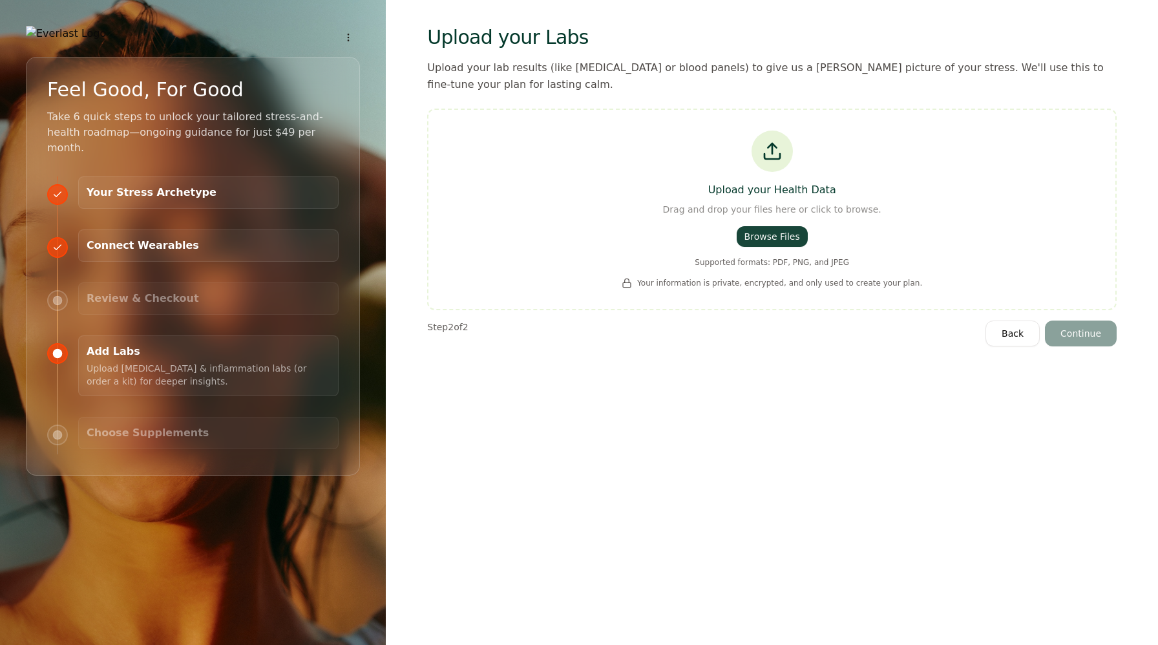
click at [767, 230] on div "Upload your Health Data Drag and drop your files here or click to browse. Brows…" at bounding box center [771, 209] width 645 height 158
click at [769, 226] on button "Browse Files" at bounding box center [771, 236] width 71 height 21
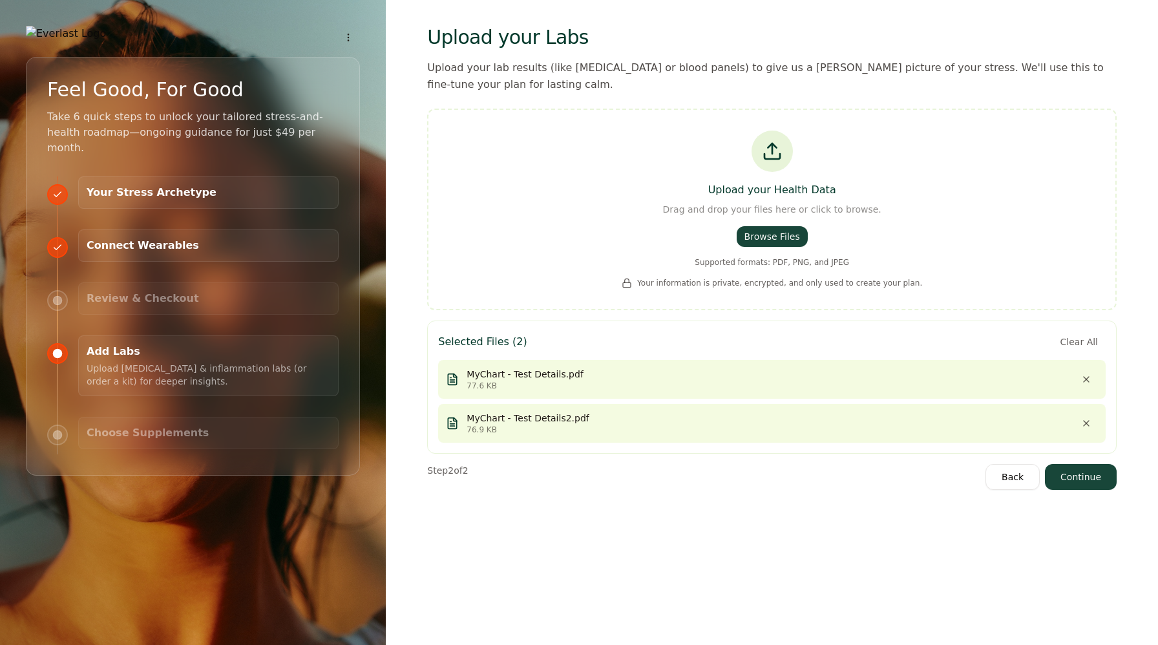
click at [1069, 464] on button "Continue" at bounding box center [1081, 477] width 72 height 26
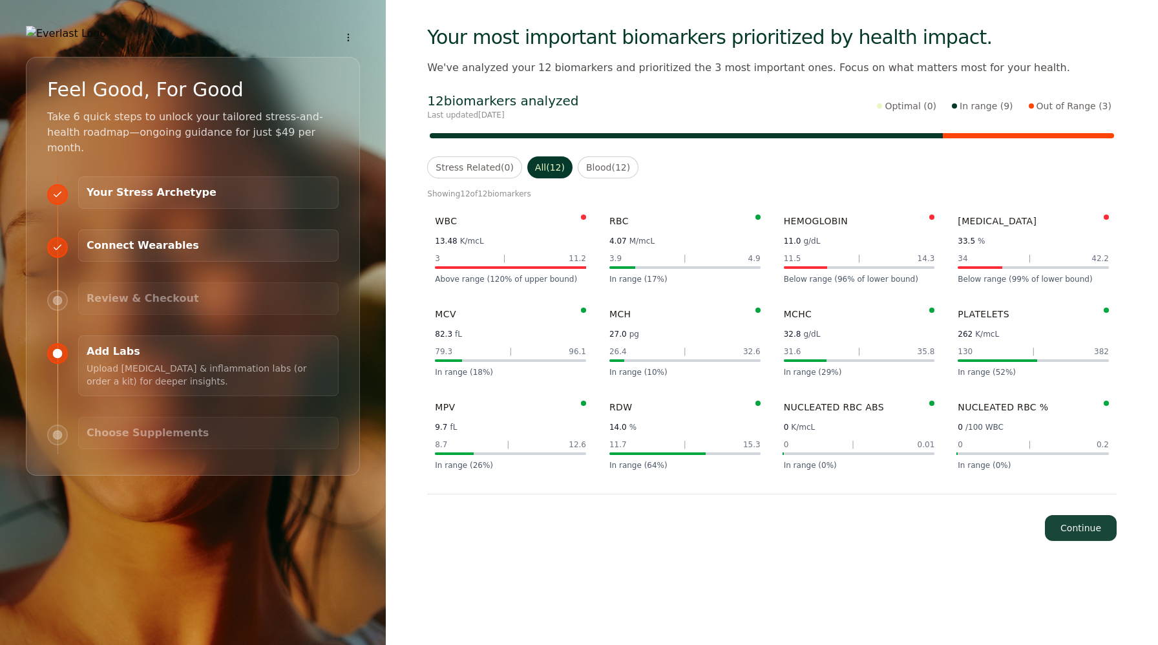
click at [1081, 521] on button "Continue" at bounding box center [1081, 528] width 72 height 26
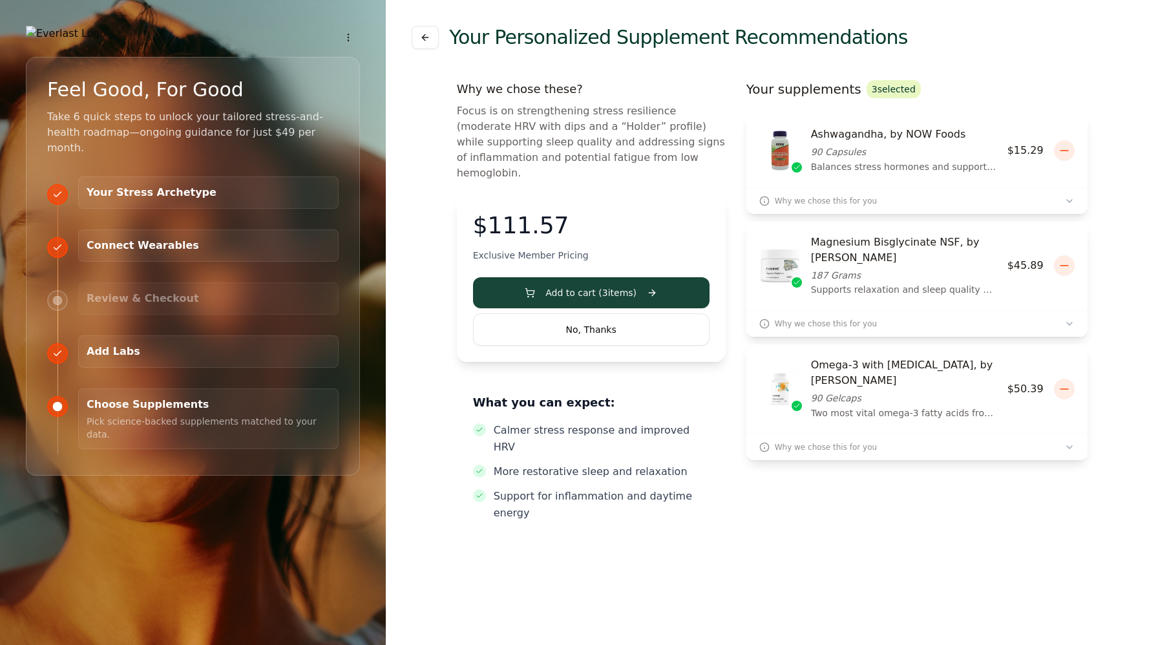
click at [640, 320] on button "No, Thanks" at bounding box center [591, 329] width 236 height 32
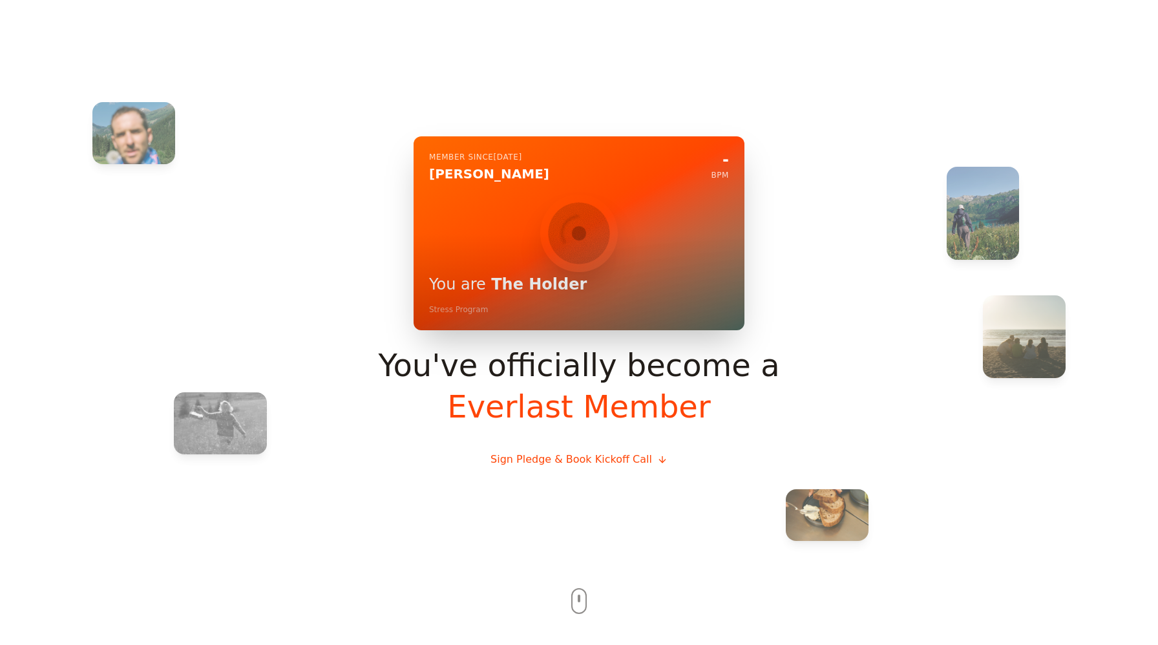
click at [583, 605] on div at bounding box center [579, 322] width 1158 height 645
click at [628, 463] on button "Sign Pledge & Book Kickoff Call" at bounding box center [579, 459] width 198 height 36
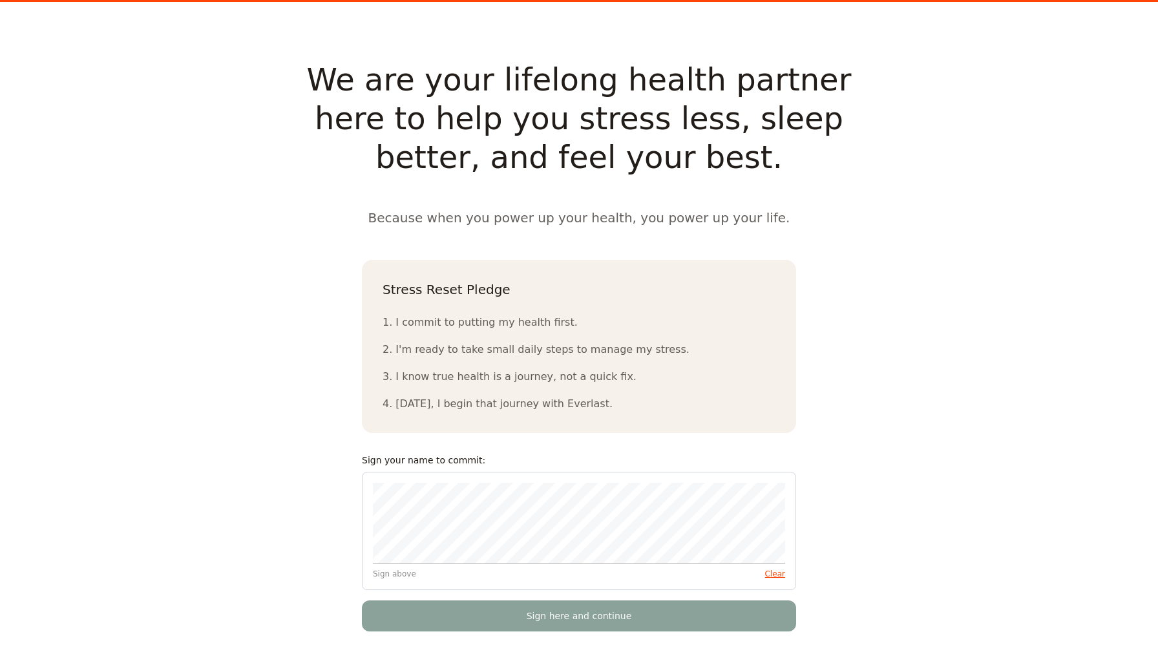
scroll to position [1289, 0]
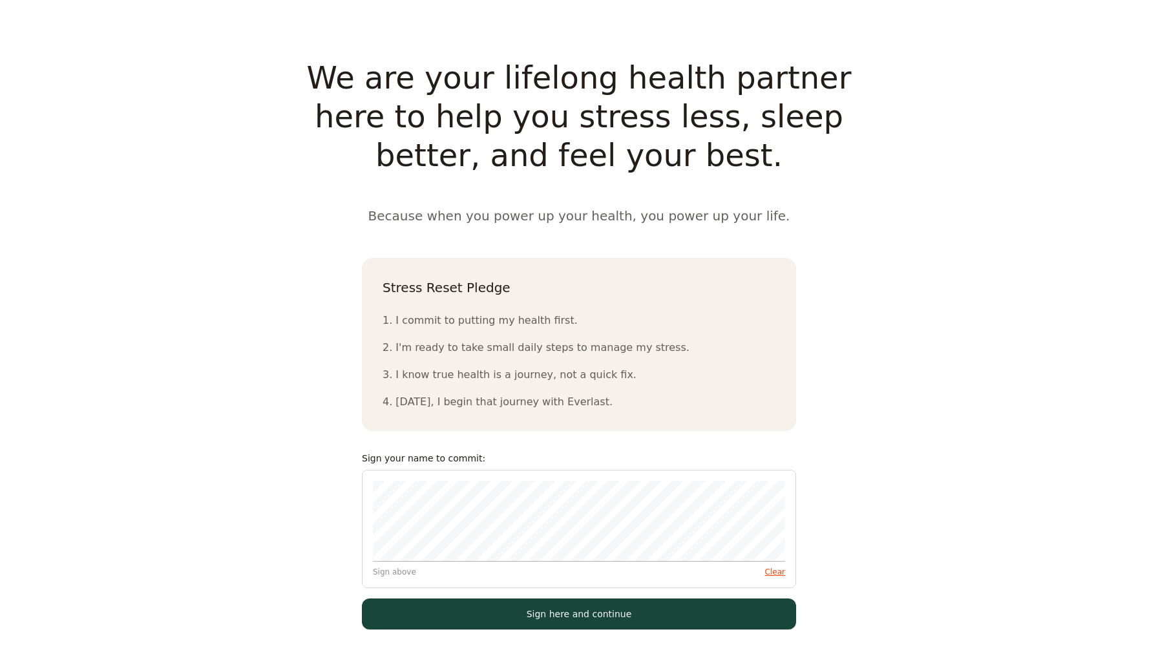
click at [596, 613] on button "Sign here and continue" at bounding box center [579, 613] width 434 height 31
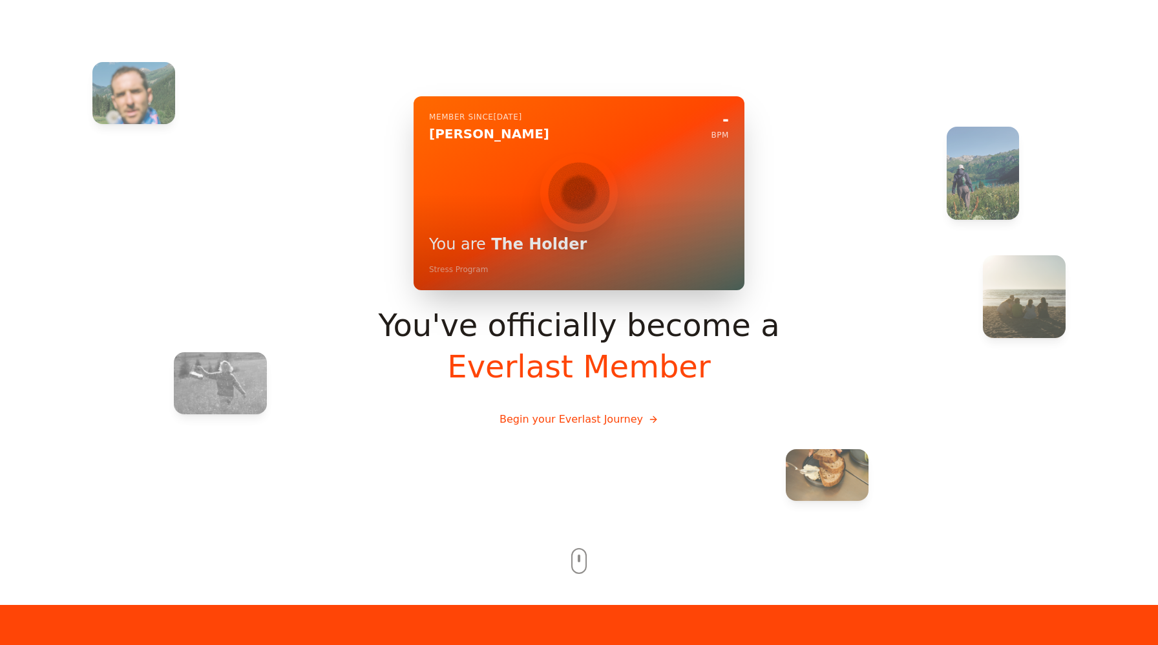
scroll to position [0, 0]
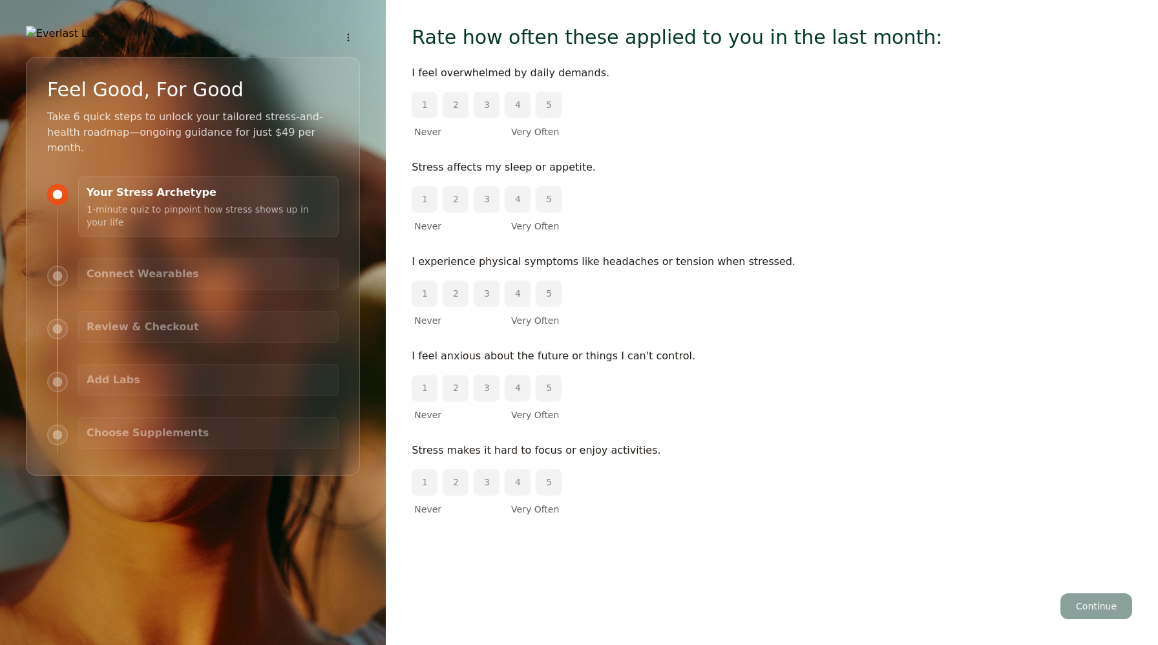
click at [224, 263] on div "Connect Wearables Pull in sleep, HRV & steps so we can track improvement in rea…" at bounding box center [208, 274] width 260 height 32
click at [199, 319] on h3 "Review & Checkout" at bounding box center [209, 327] width 244 height 16
